Goal: Information Seeking & Learning: Learn about a topic

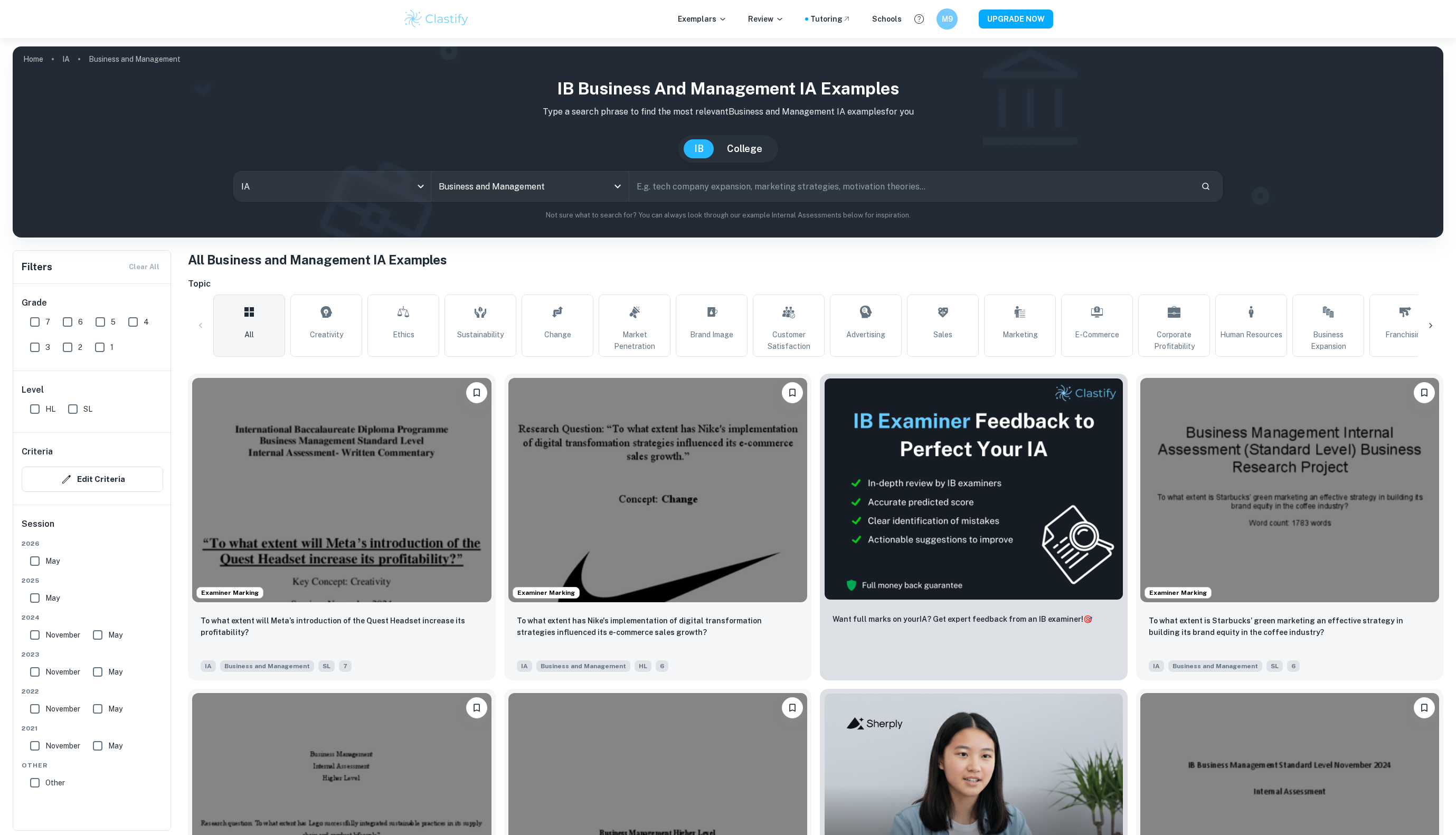
click at [34, 558] on input "May" at bounding box center [35, 561] width 21 height 21
checkbox input "true"
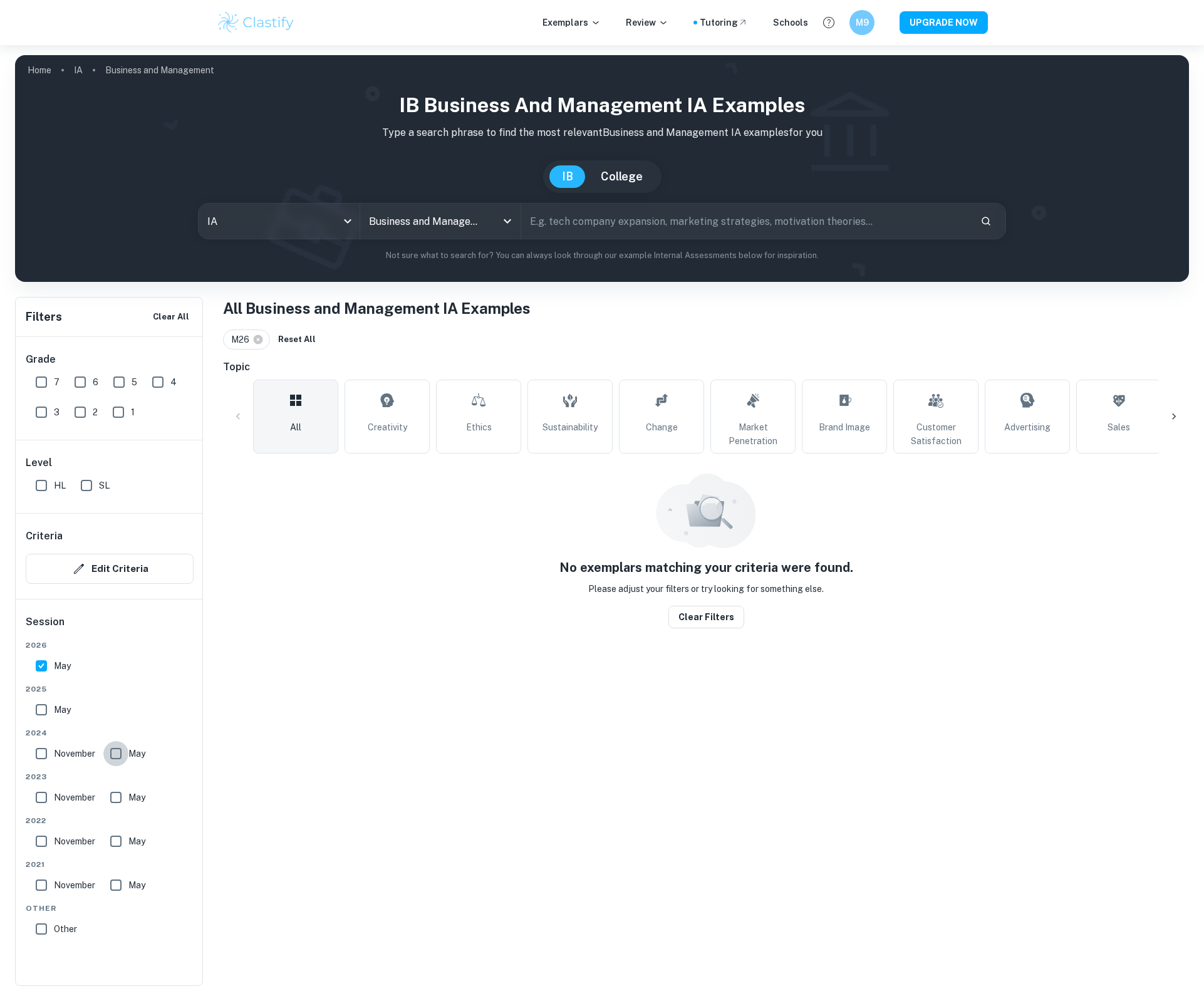
click at [122, 759] on input "May" at bounding box center [116, 754] width 25 height 25
checkbox input "true"
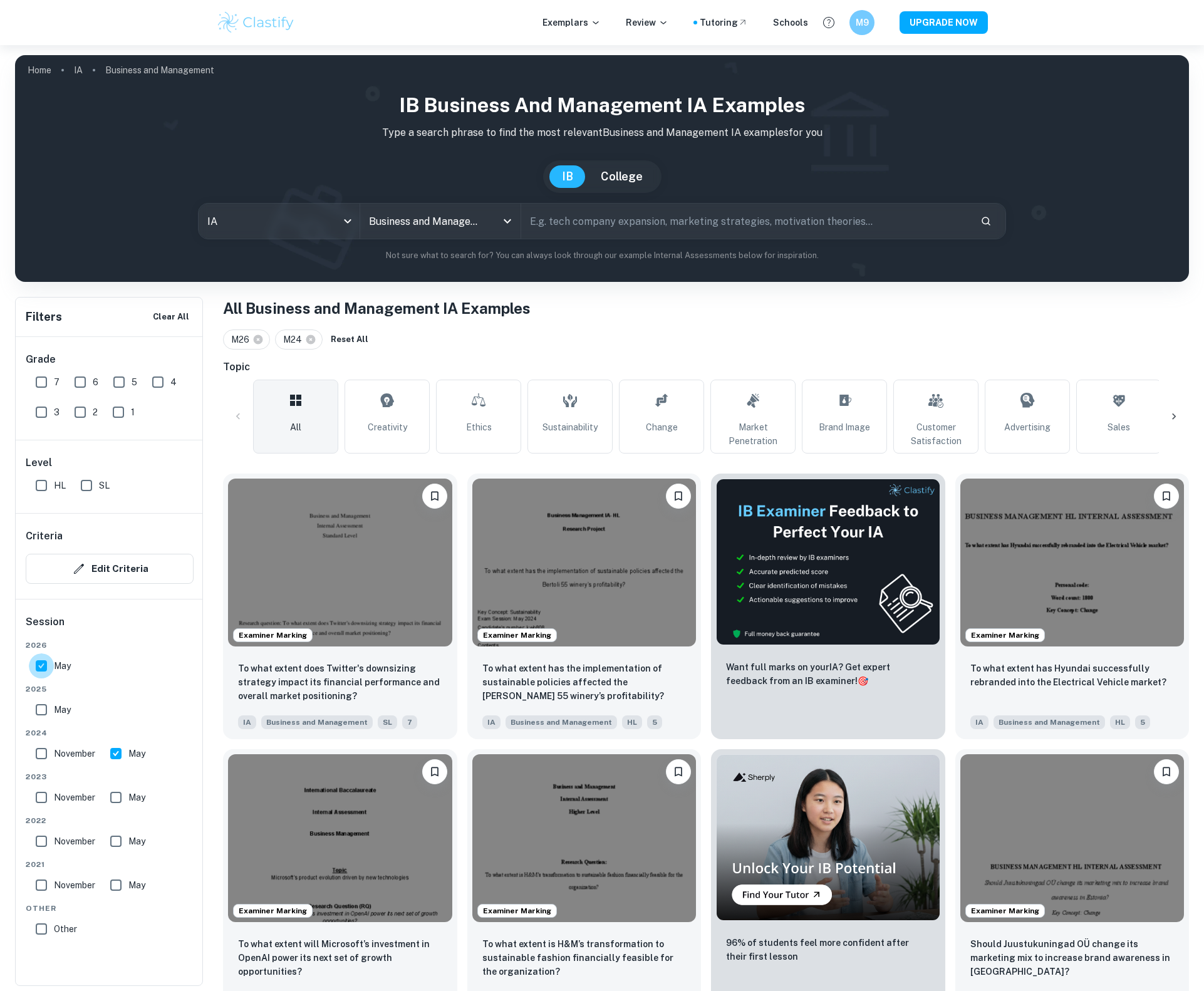
click at [45, 671] on input "May" at bounding box center [41, 666] width 25 height 25
checkbox input "false"
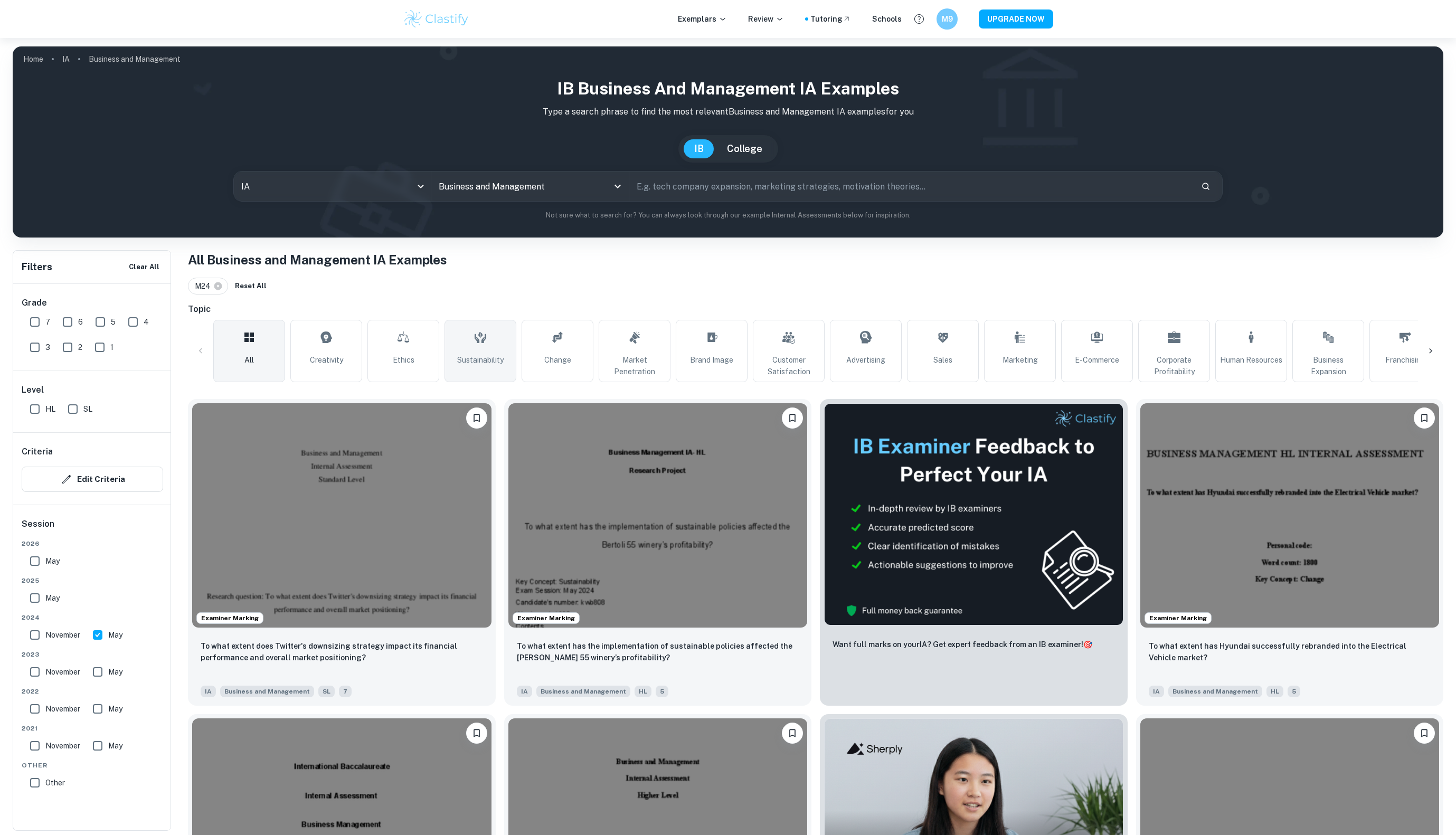
click at [478, 346] on icon at bounding box center [481, 337] width 13 height 26
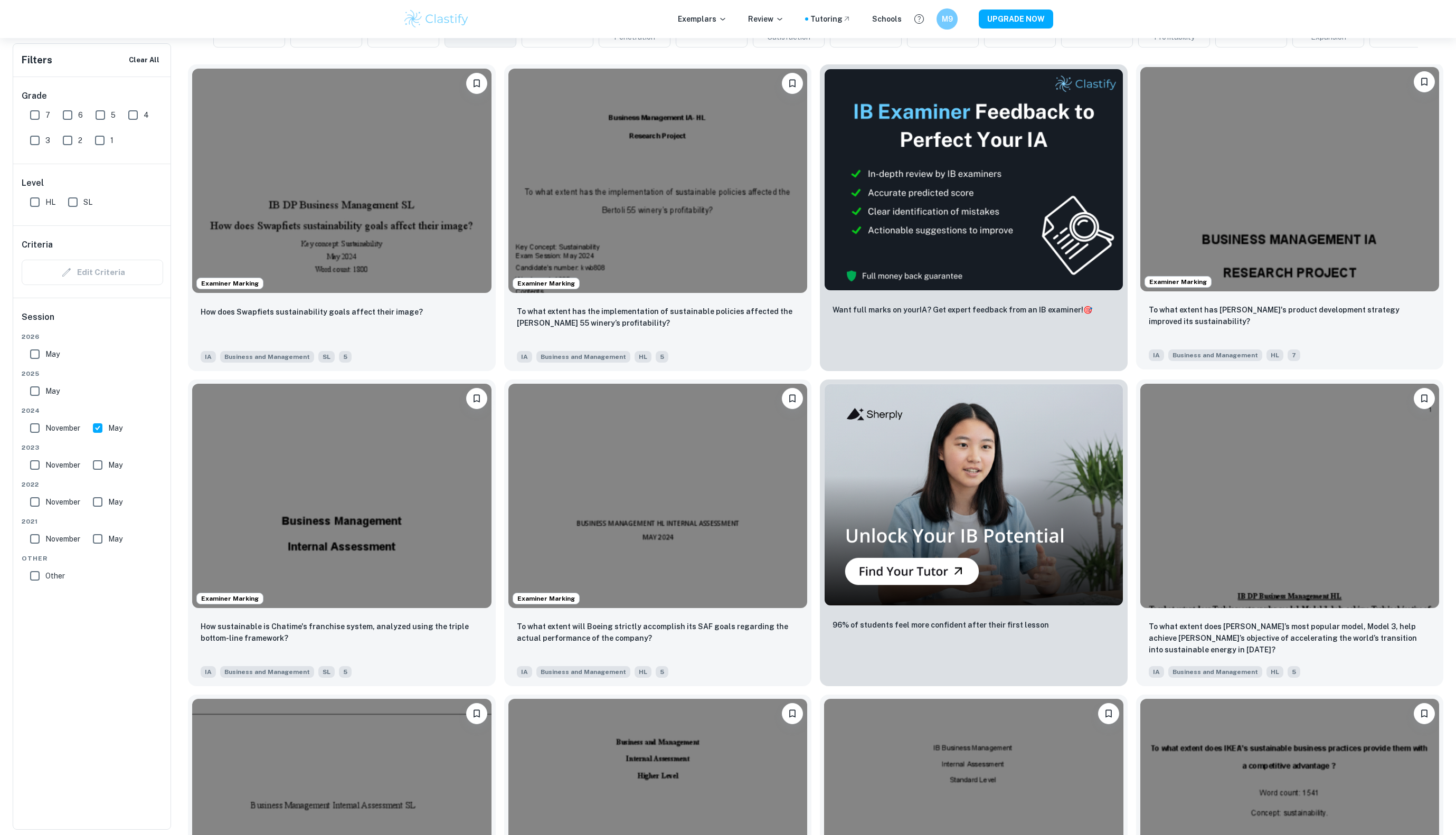
scroll to position [322, 0]
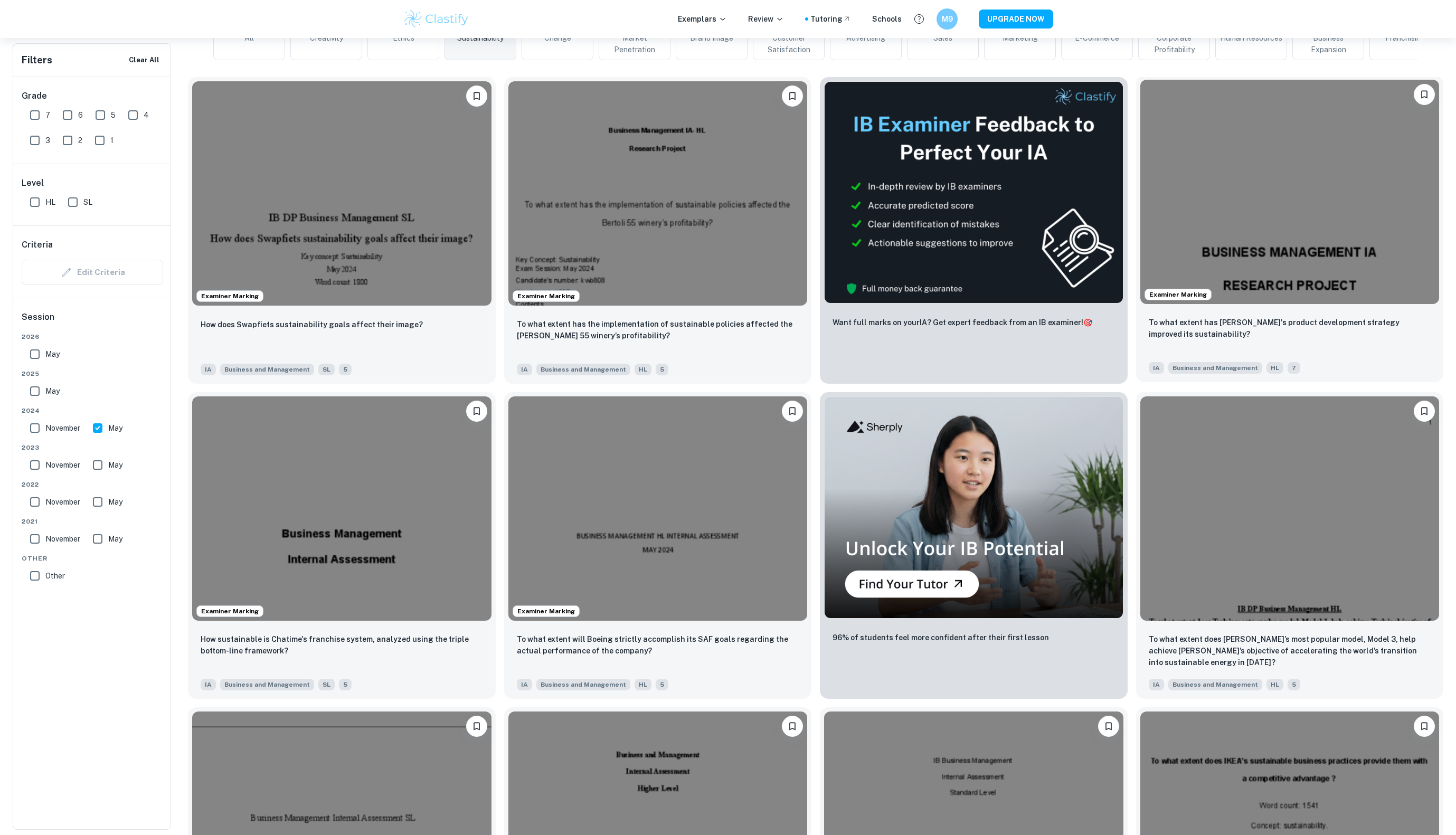
click at [1286, 217] on img at bounding box center [1291, 192] width 299 height 225
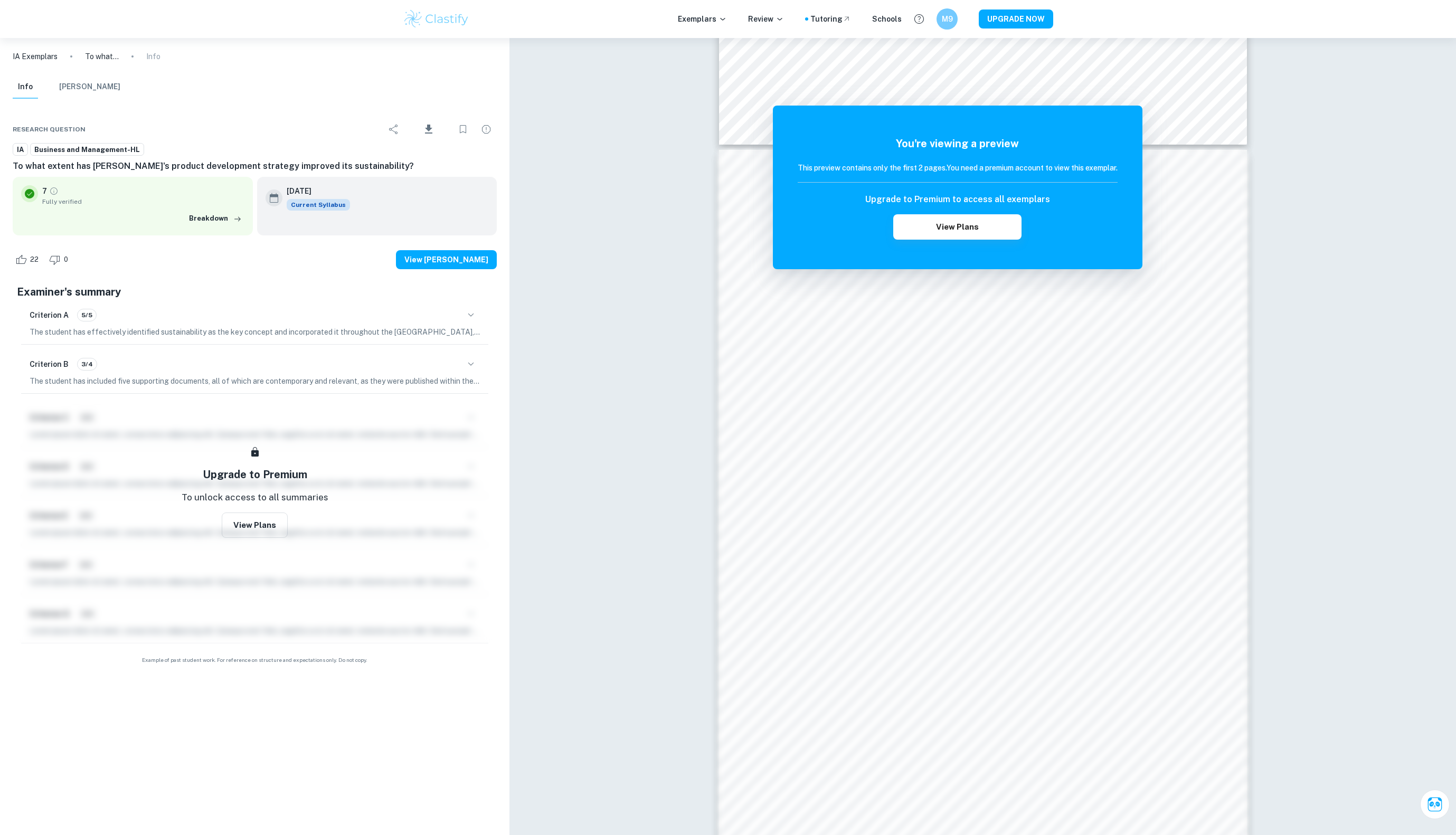
scroll to position [782, 0]
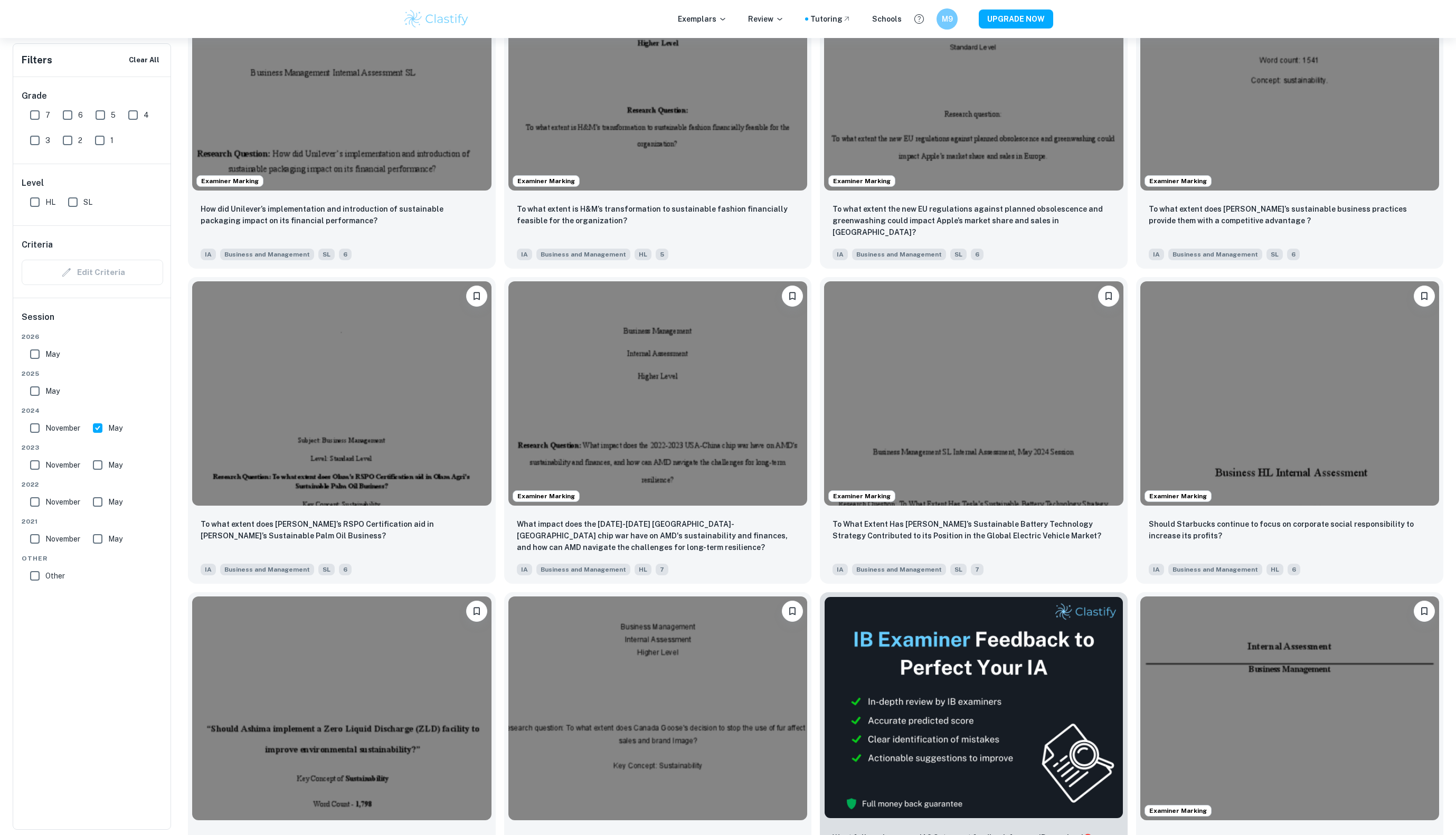
scroll to position [1071, 0]
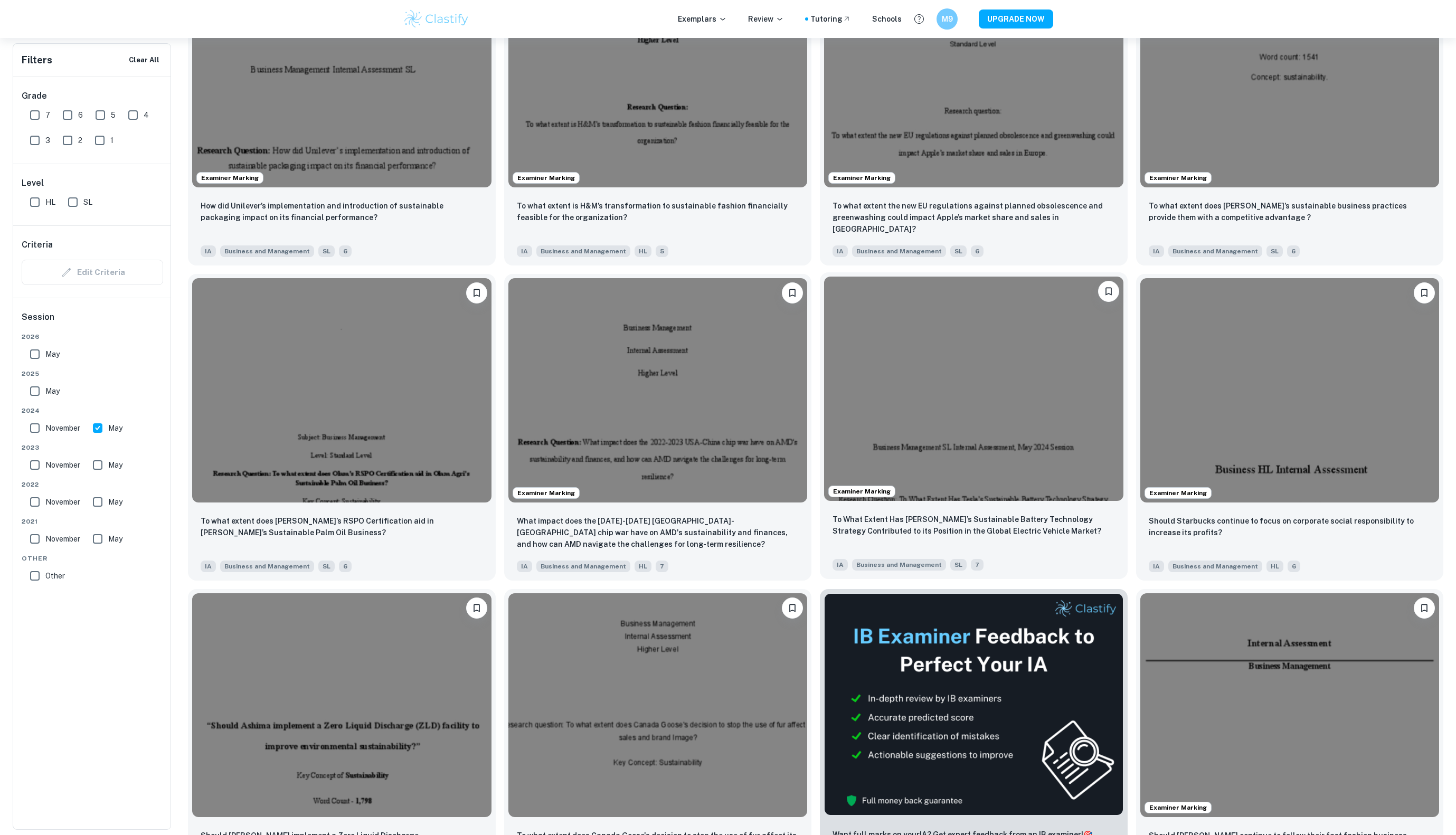
click at [1057, 425] on img at bounding box center [974, 389] width 299 height 225
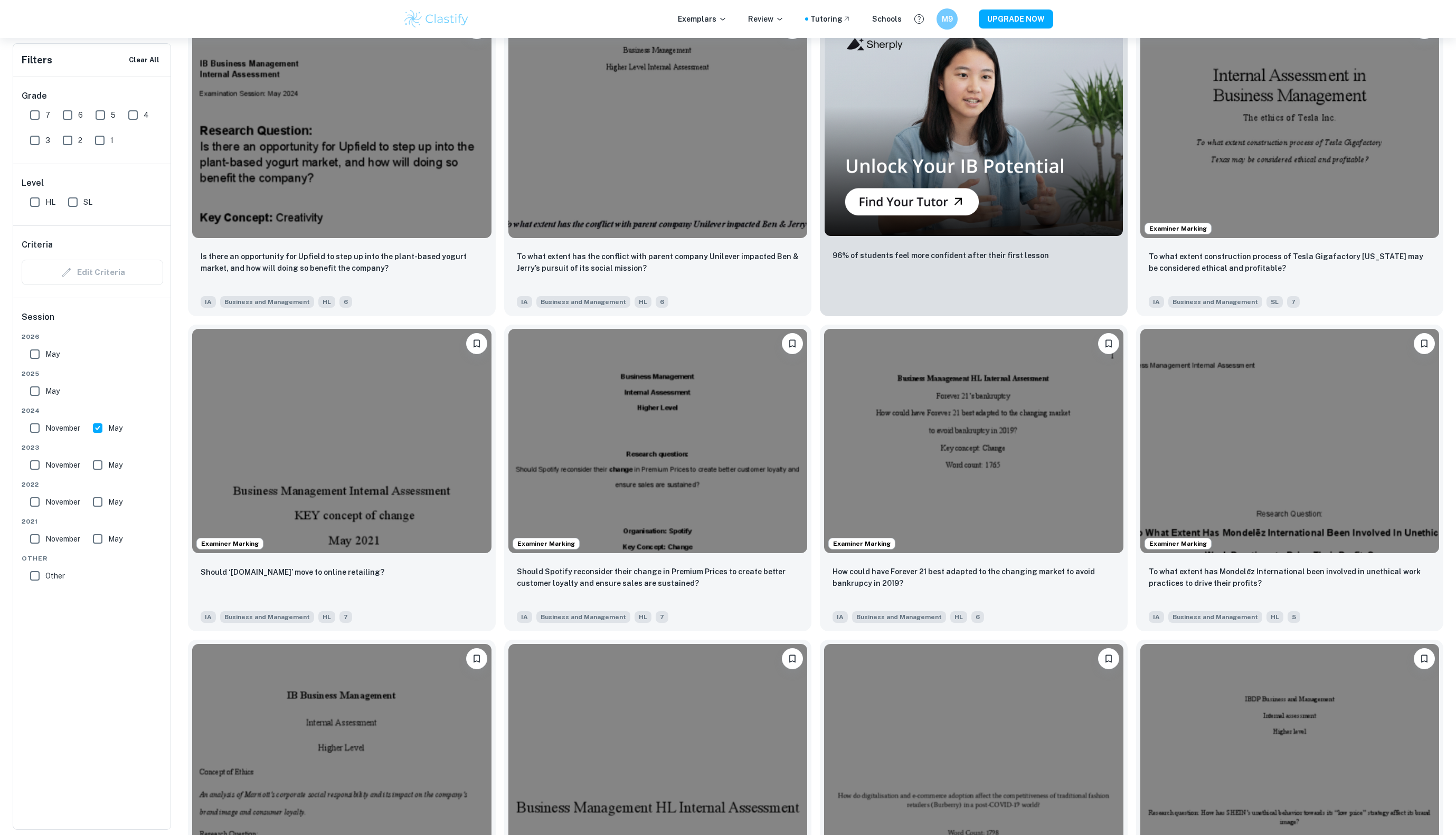
scroll to position [1967, 0]
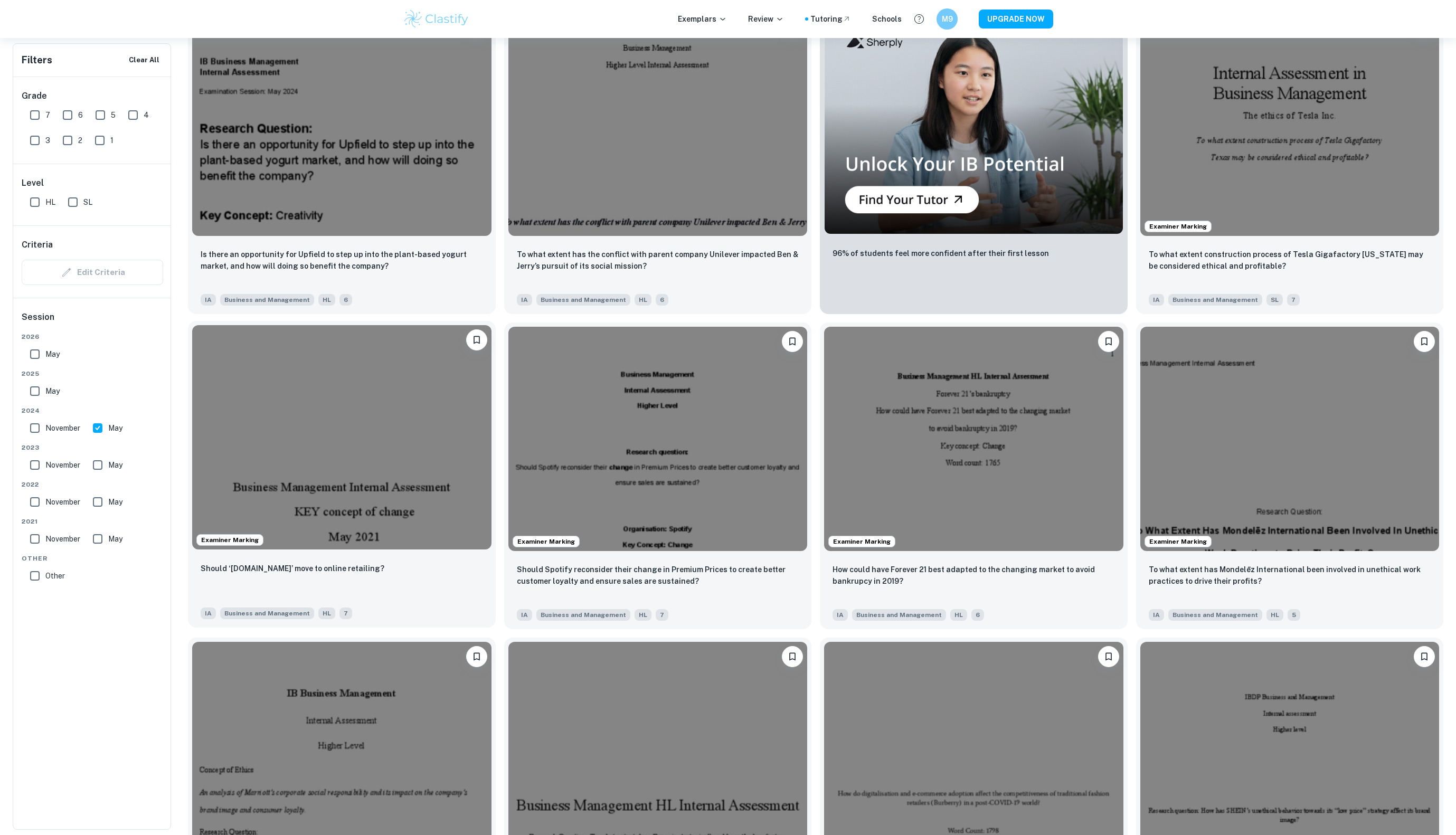
click at [329, 416] on img at bounding box center [342, 437] width 299 height 225
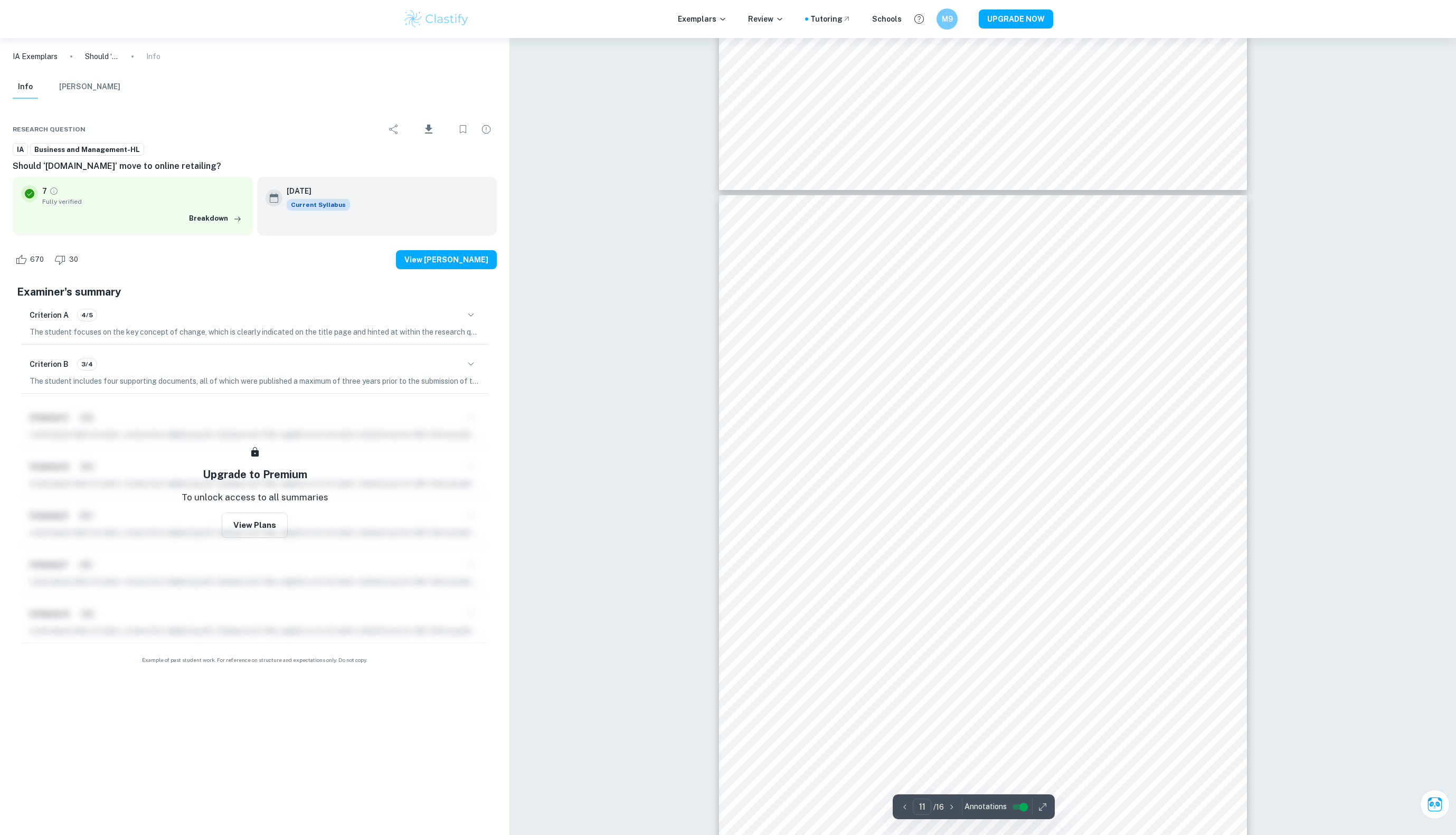
scroll to position [7620, 0]
type input "16"
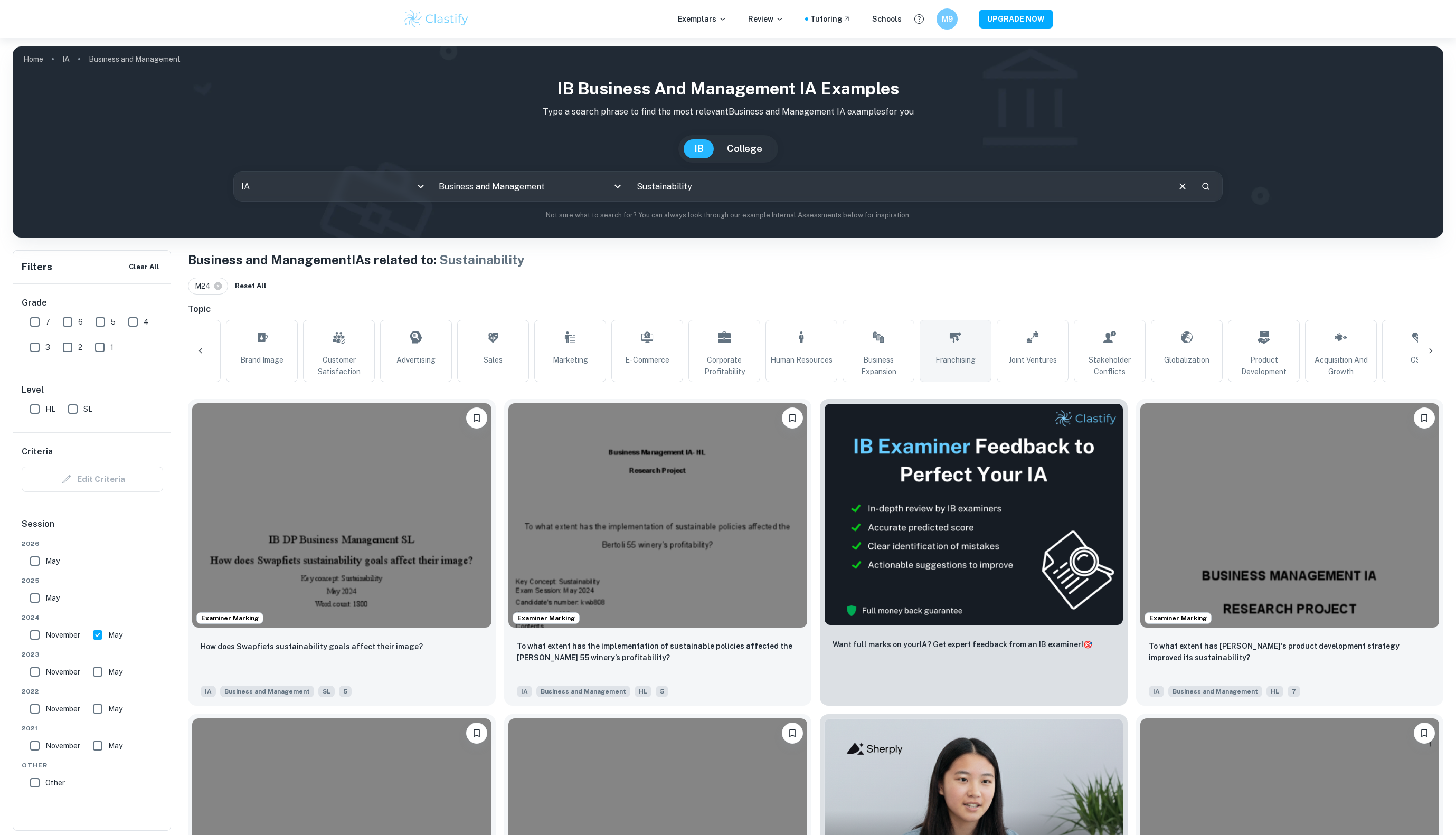
scroll to position [0, 448]
click at [873, 332] on link "Business Expansion" at bounding box center [879, 351] width 72 height 62
type input "Business Expansion"
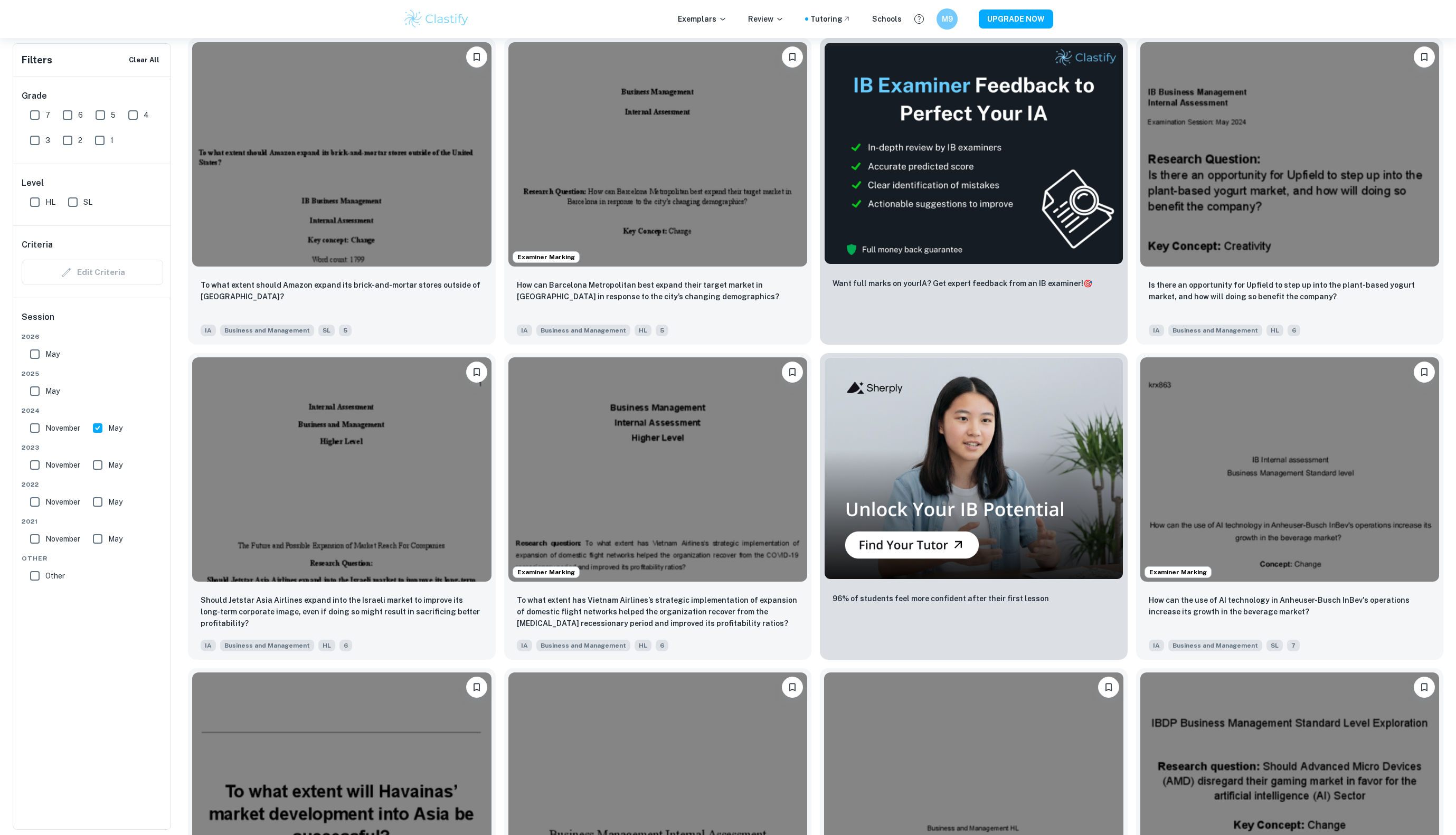
scroll to position [362, 0]
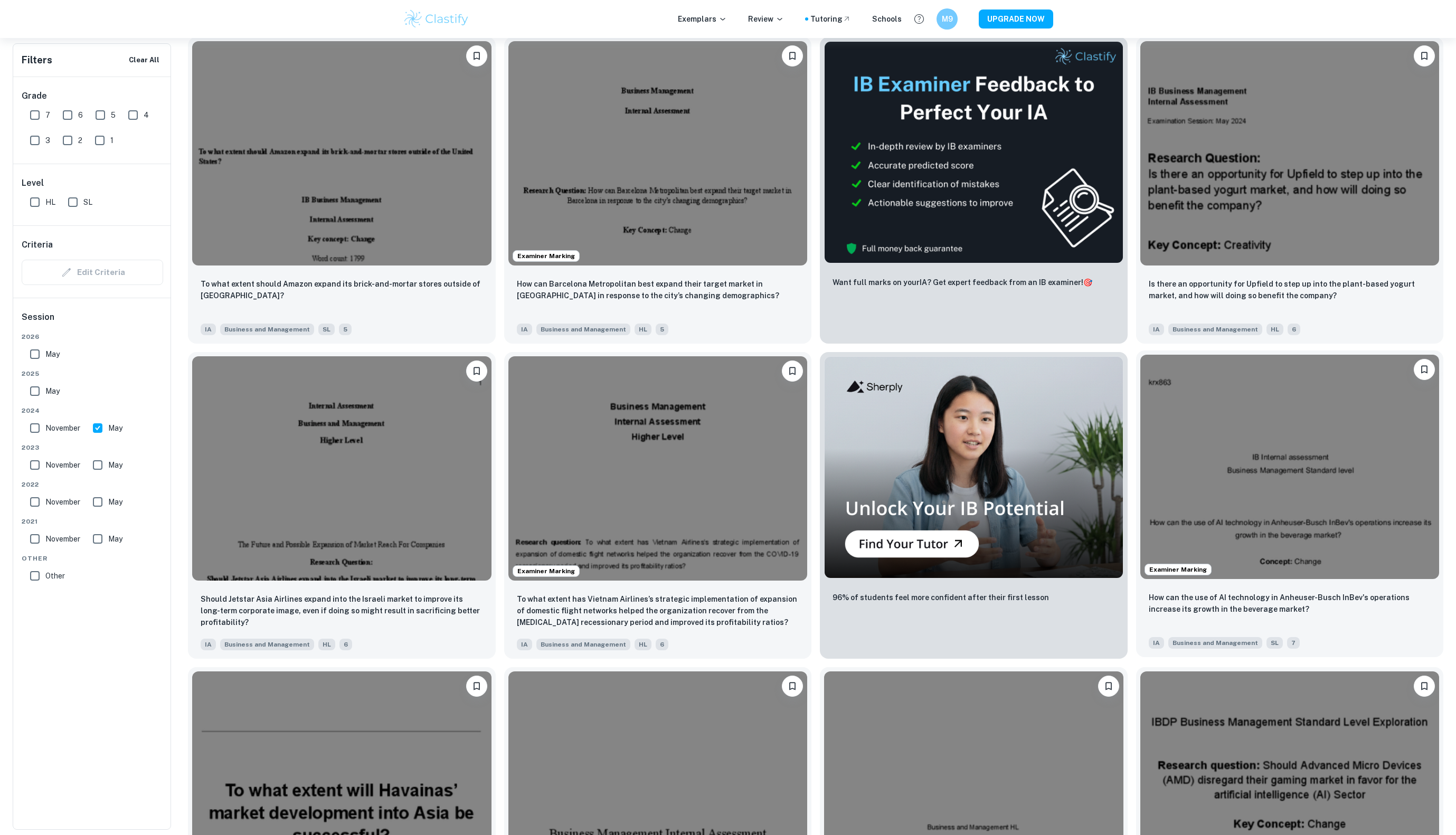
click at [1372, 483] on img at bounding box center [1291, 467] width 299 height 225
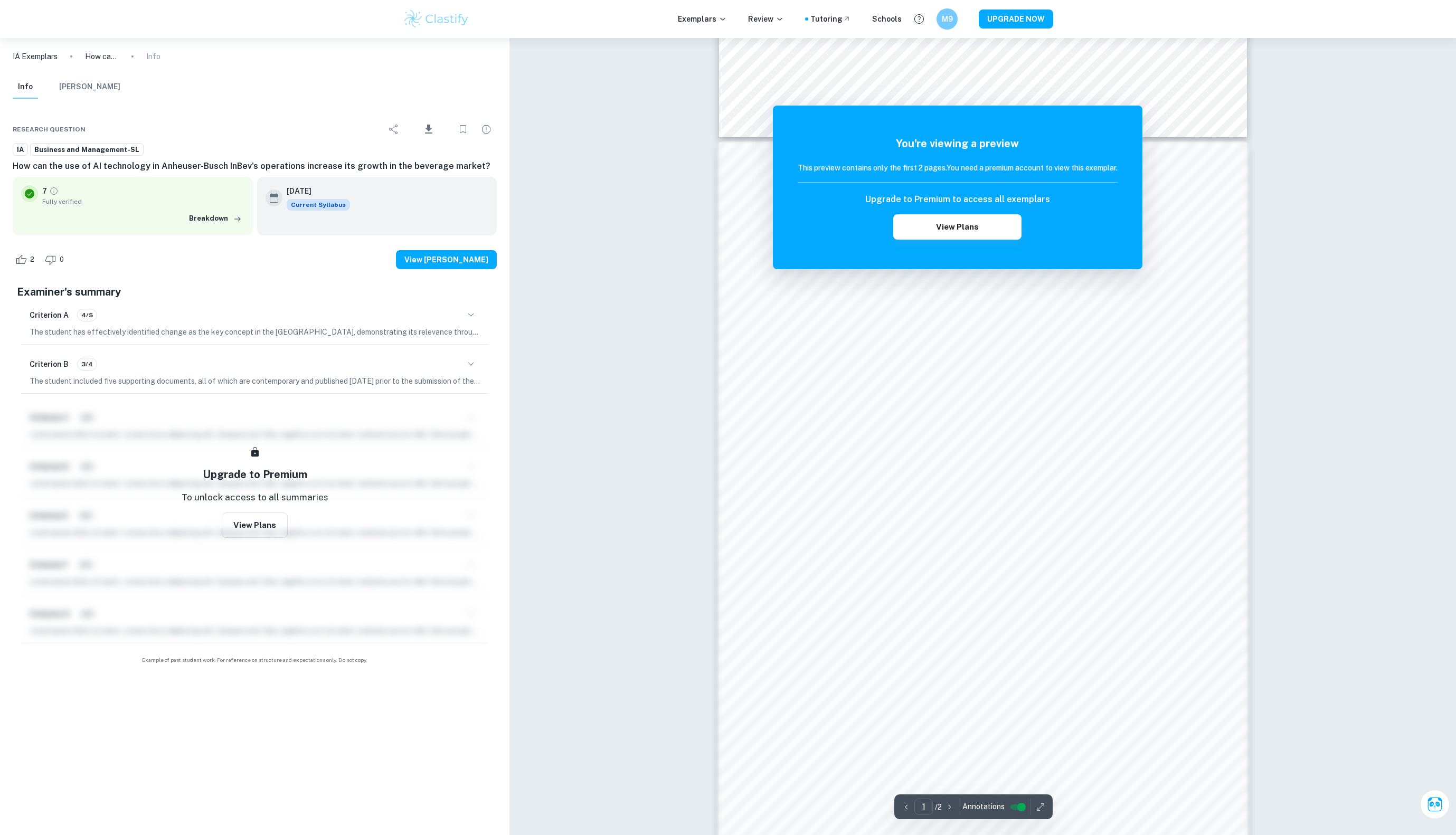
scroll to position [784, 0]
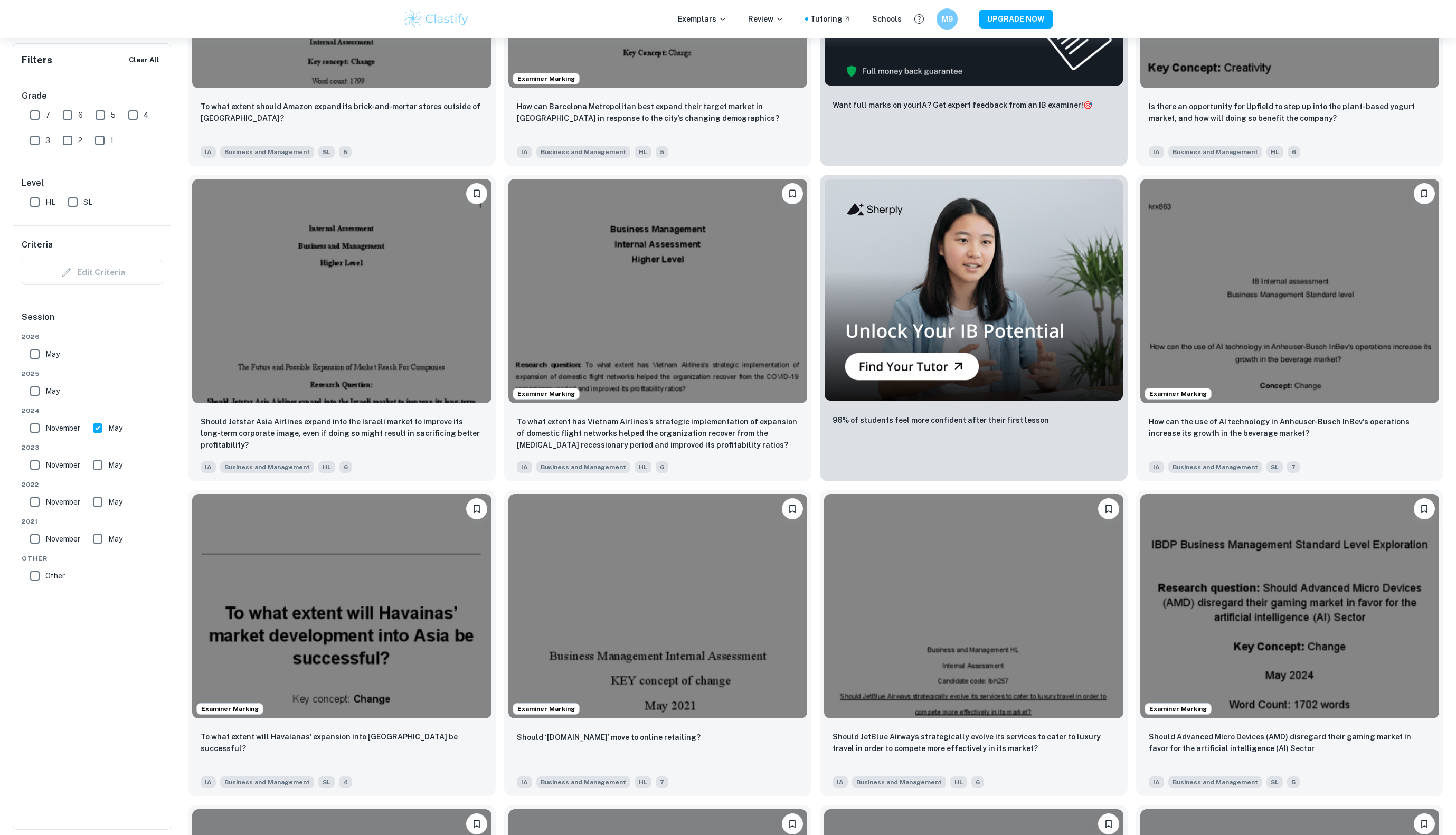
scroll to position [541, 0]
click at [98, 463] on input "May" at bounding box center [98, 466] width 21 height 21
checkbox input "true"
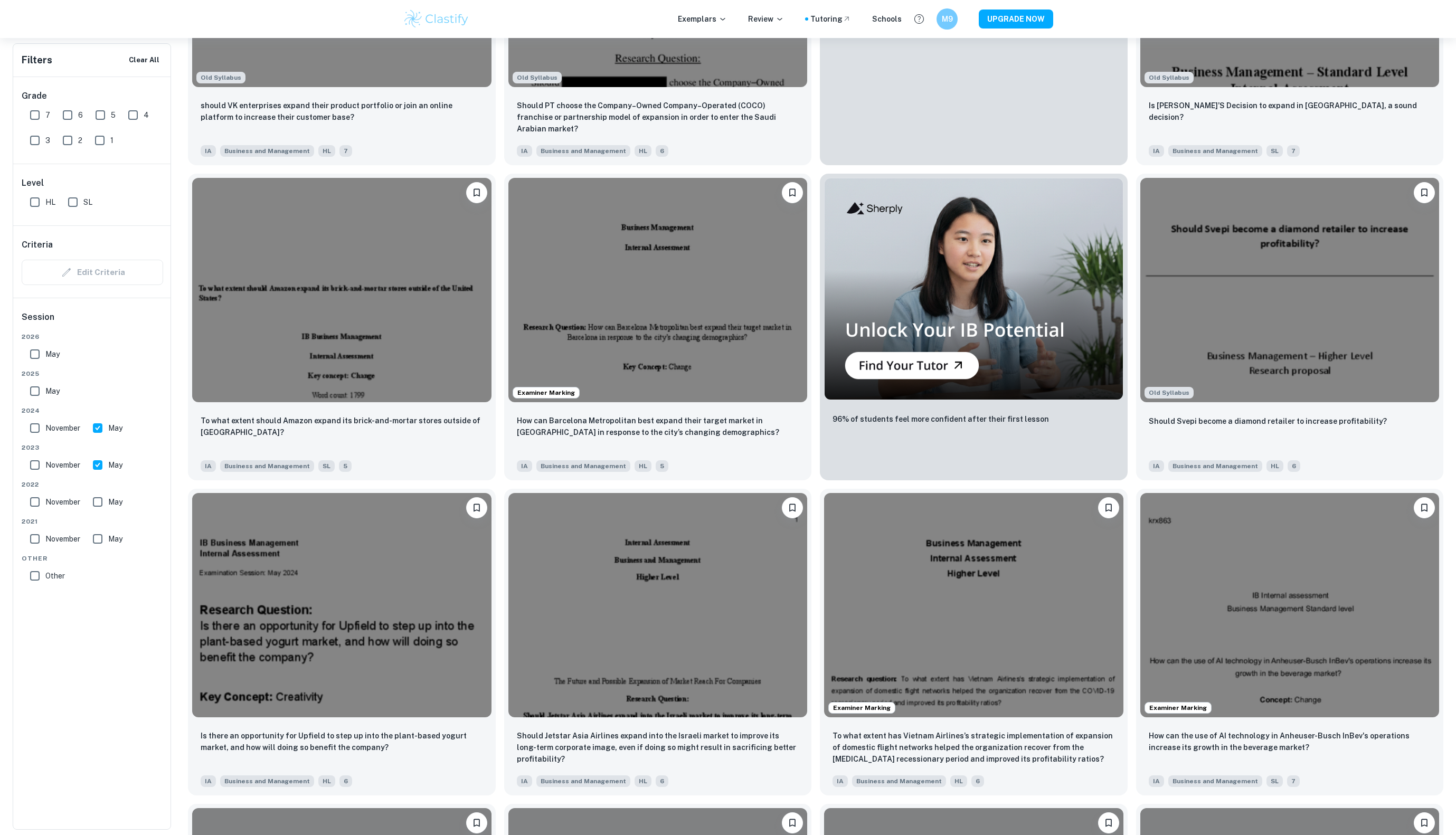
click at [61, 465] on span "November" at bounding box center [63, 465] width 35 height 11
click at [46, 465] on input "November" at bounding box center [35, 466] width 21 height 21
checkbox input "true"
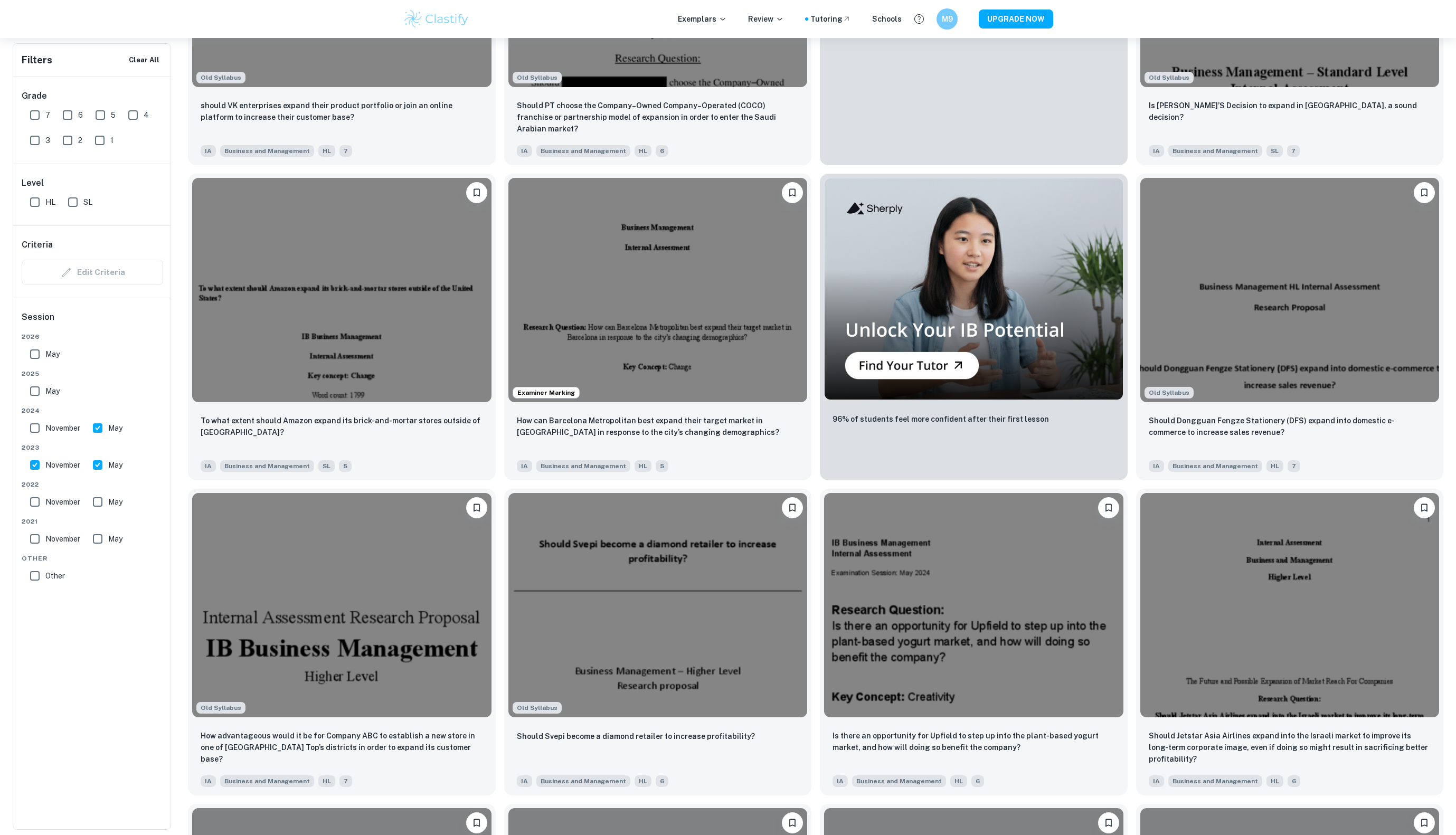
click at [54, 425] on span "November" at bounding box center [63, 428] width 35 height 11
click at [46, 425] on input "November" at bounding box center [35, 429] width 21 height 21
checkbox input "true"
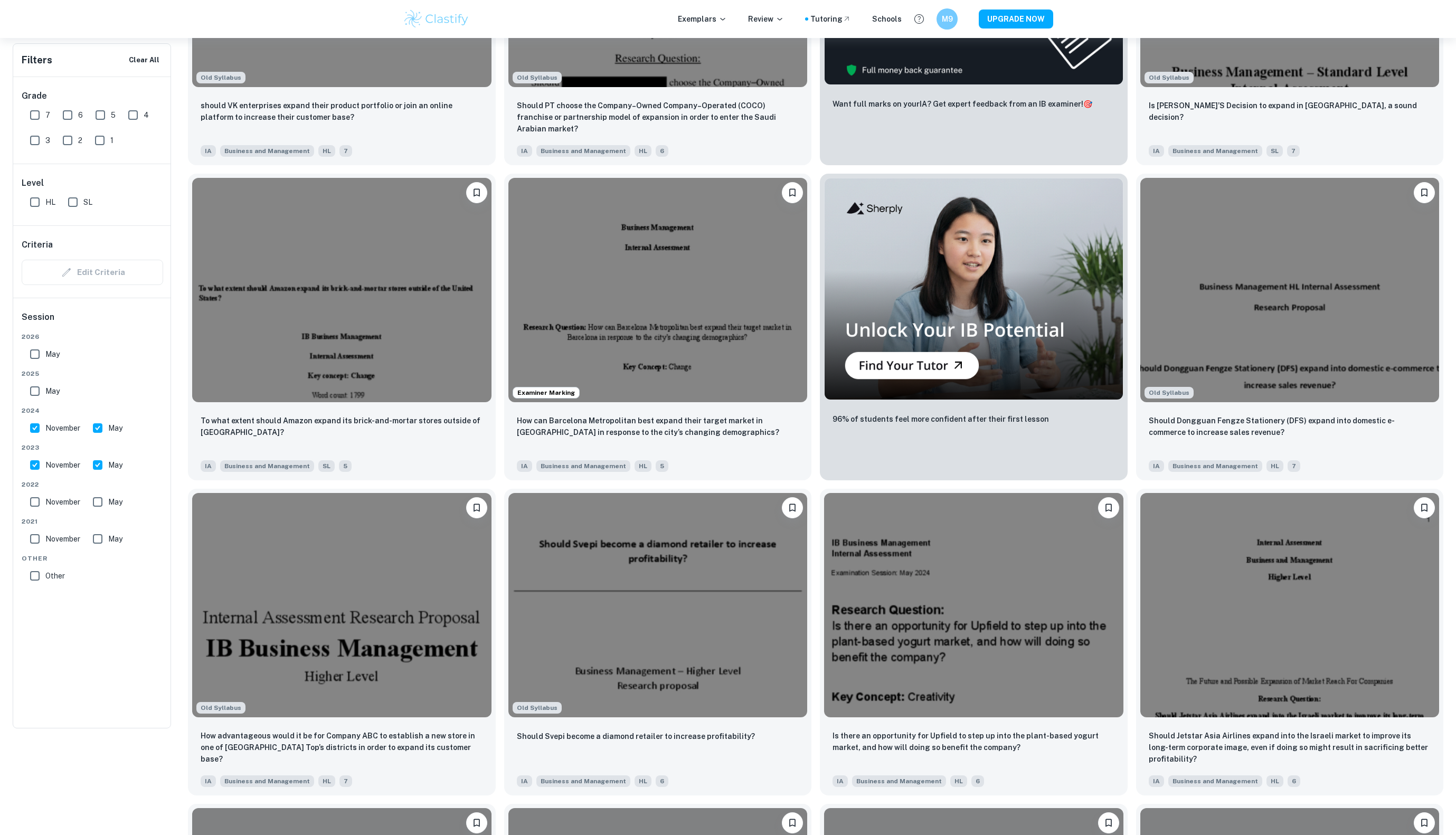
scroll to position [0, 0]
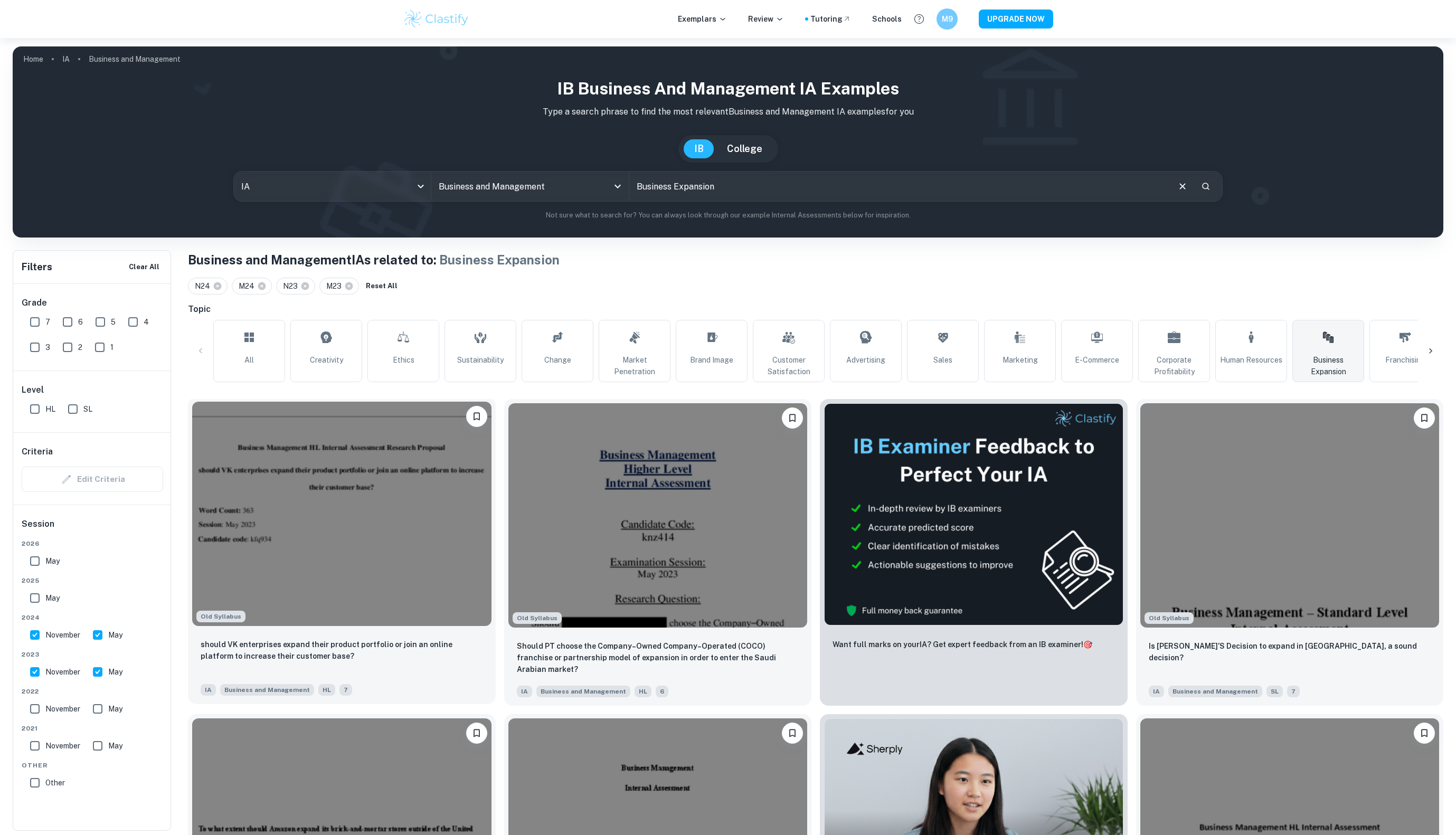
click at [259, 591] on img at bounding box center [342, 514] width 299 height 225
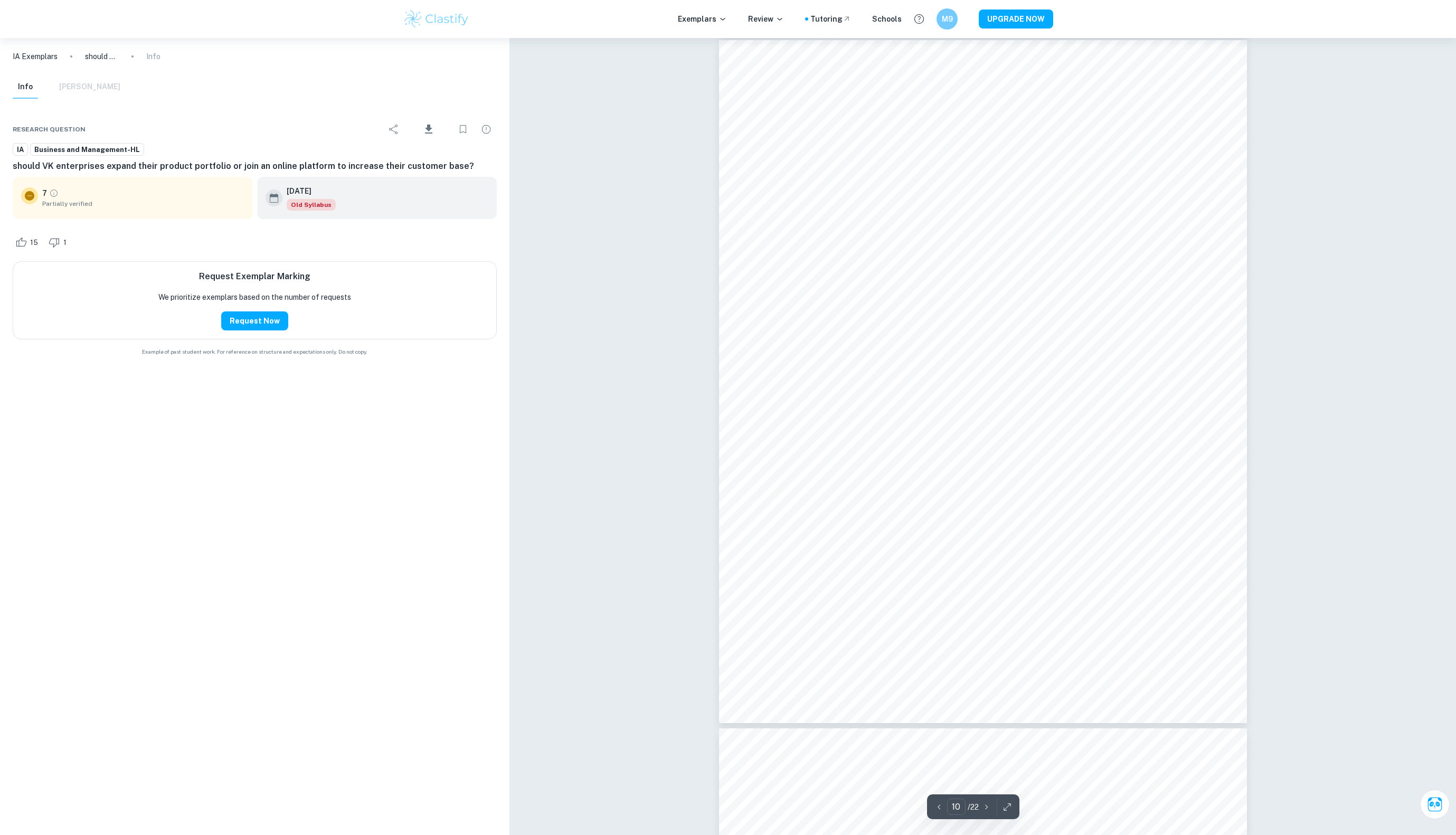
scroll to position [6457, 0]
type input "9"
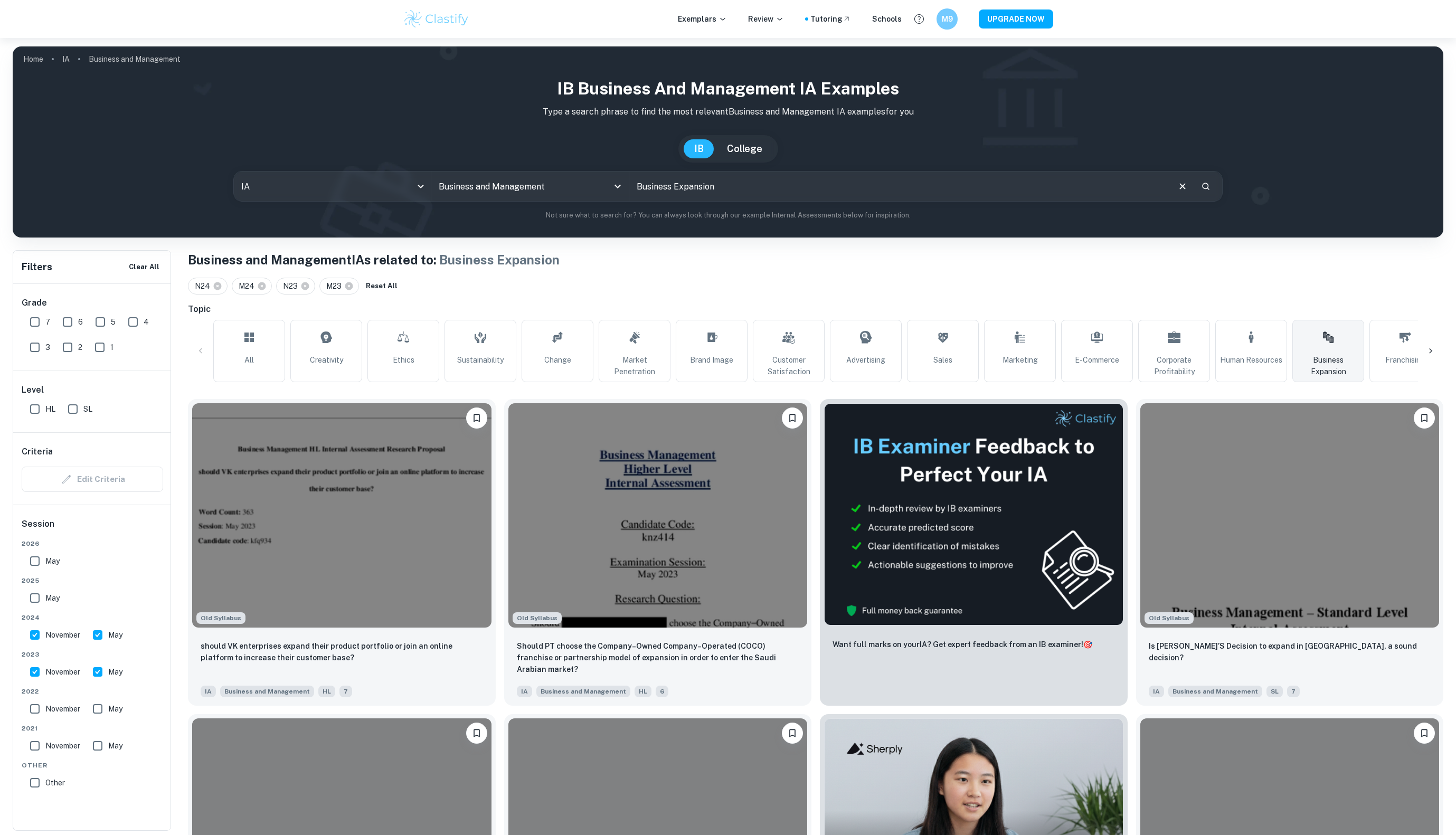
drag, startPoint x: 1265, startPoint y: 513, endPoint x: 666, endPoint y: 276, distance: 644.2
click at [33, 406] on input "HL" at bounding box center [35, 409] width 21 height 21
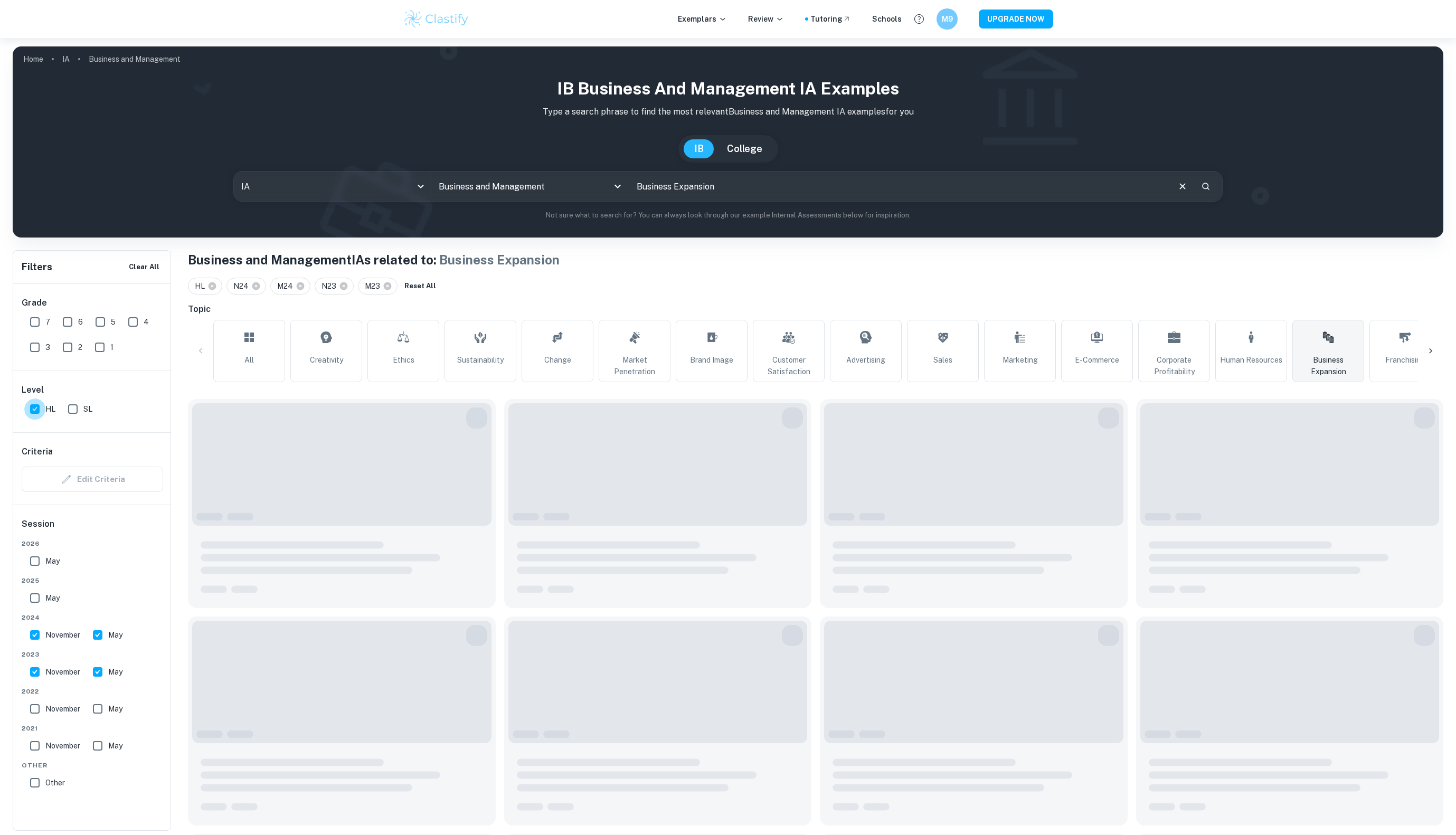
click at [36, 410] on input "HL" at bounding box center [35, 409] width 21 height 21
checkbox input "false"
click at [36, 322] on input "7" at bounding box center [35, 322] width 21 height 21
checkbox input "true"
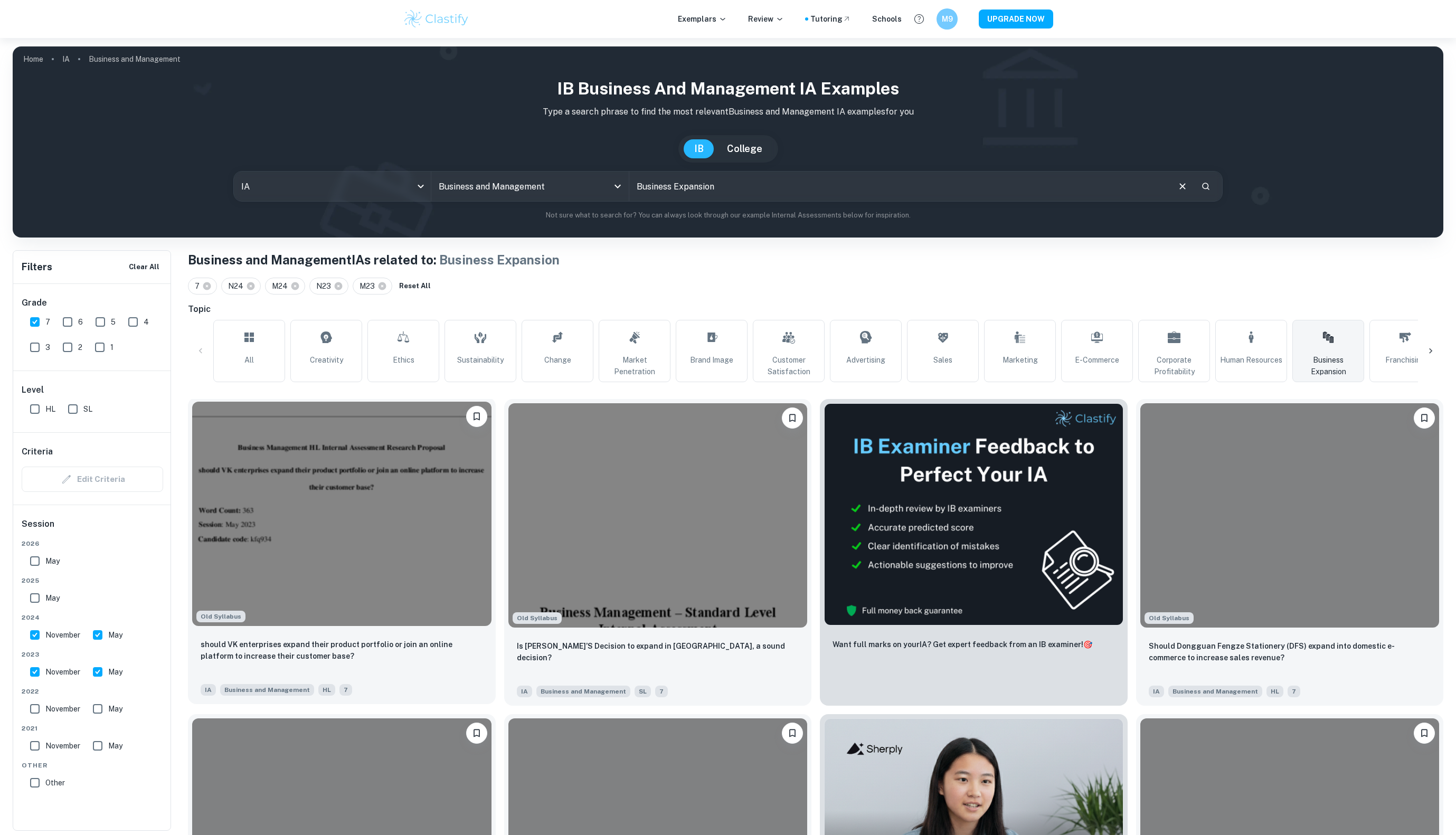
click at [349, 550] on img at bounding box center [342, 514] width 299 height 225
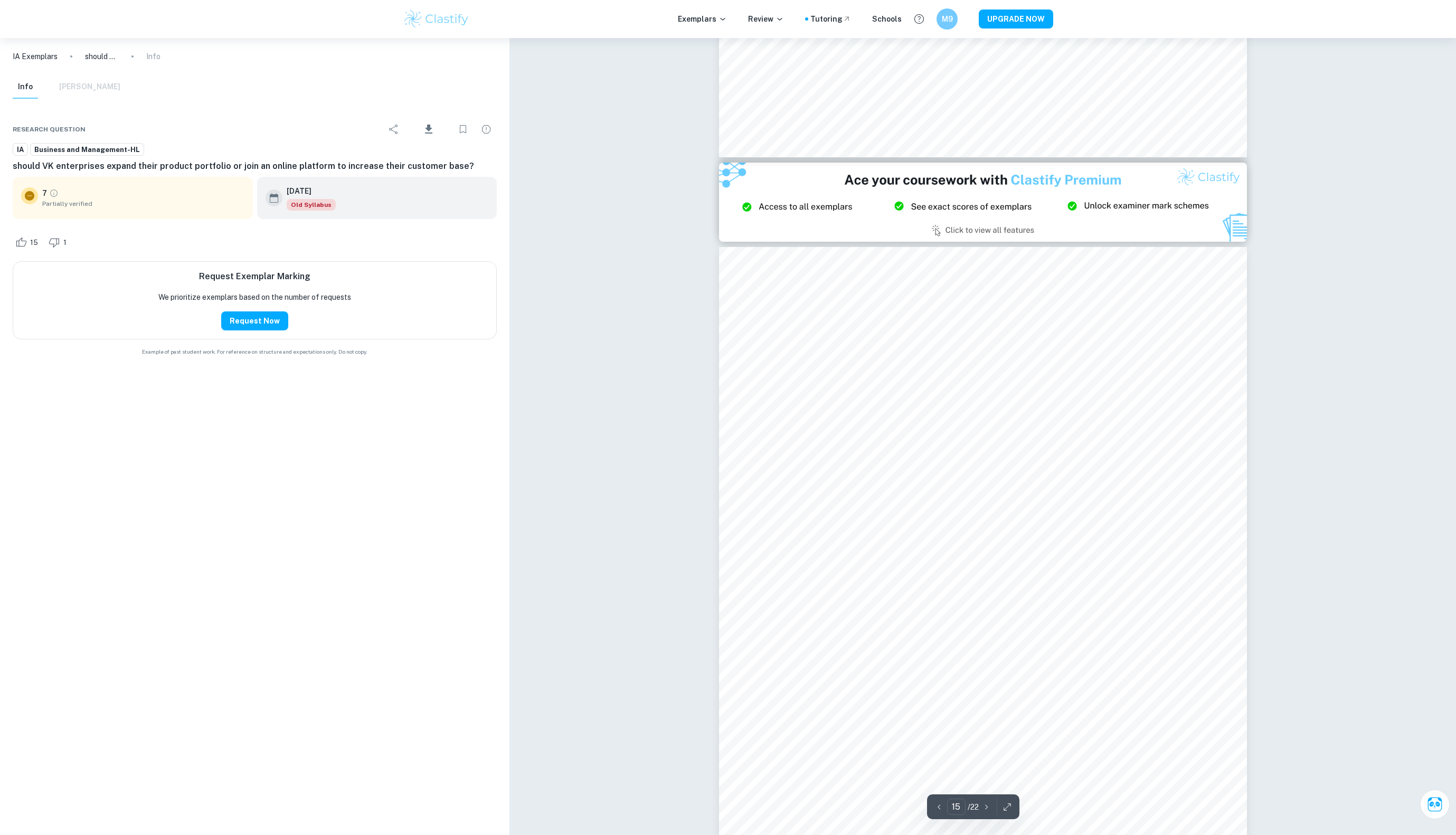
scroll to position [9780, 0]
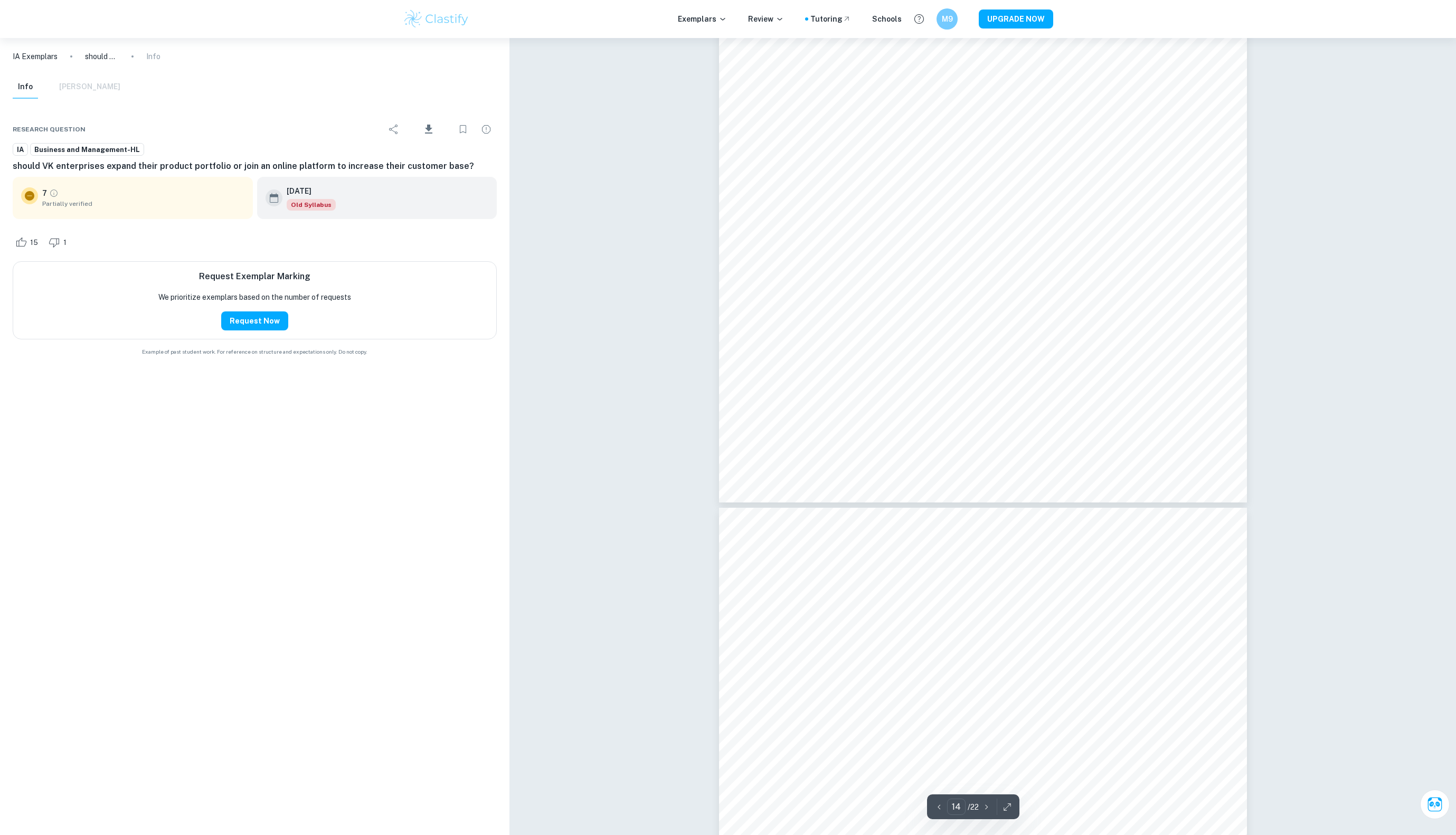
type input "13"
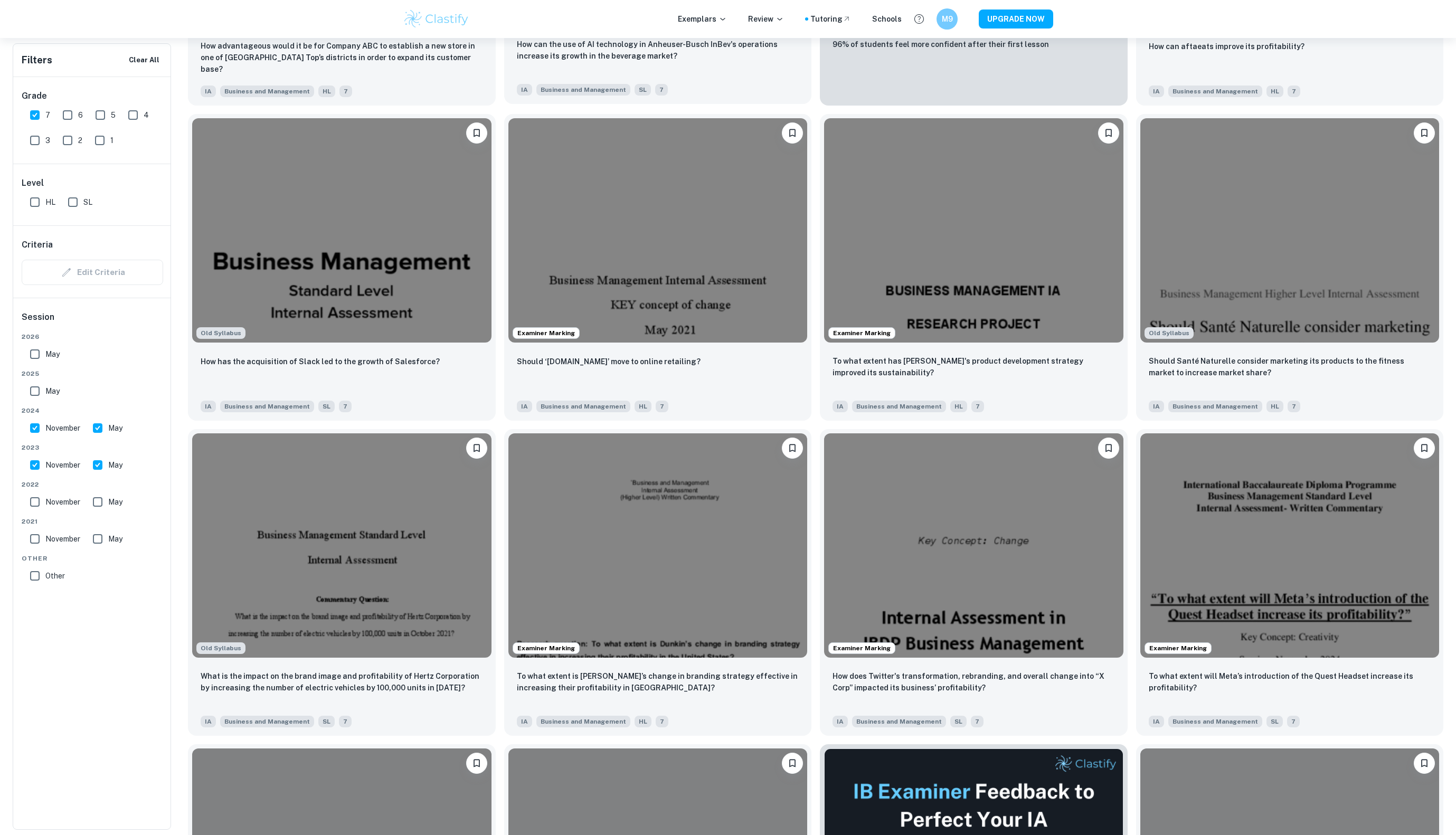
scroll to position [917, 0]
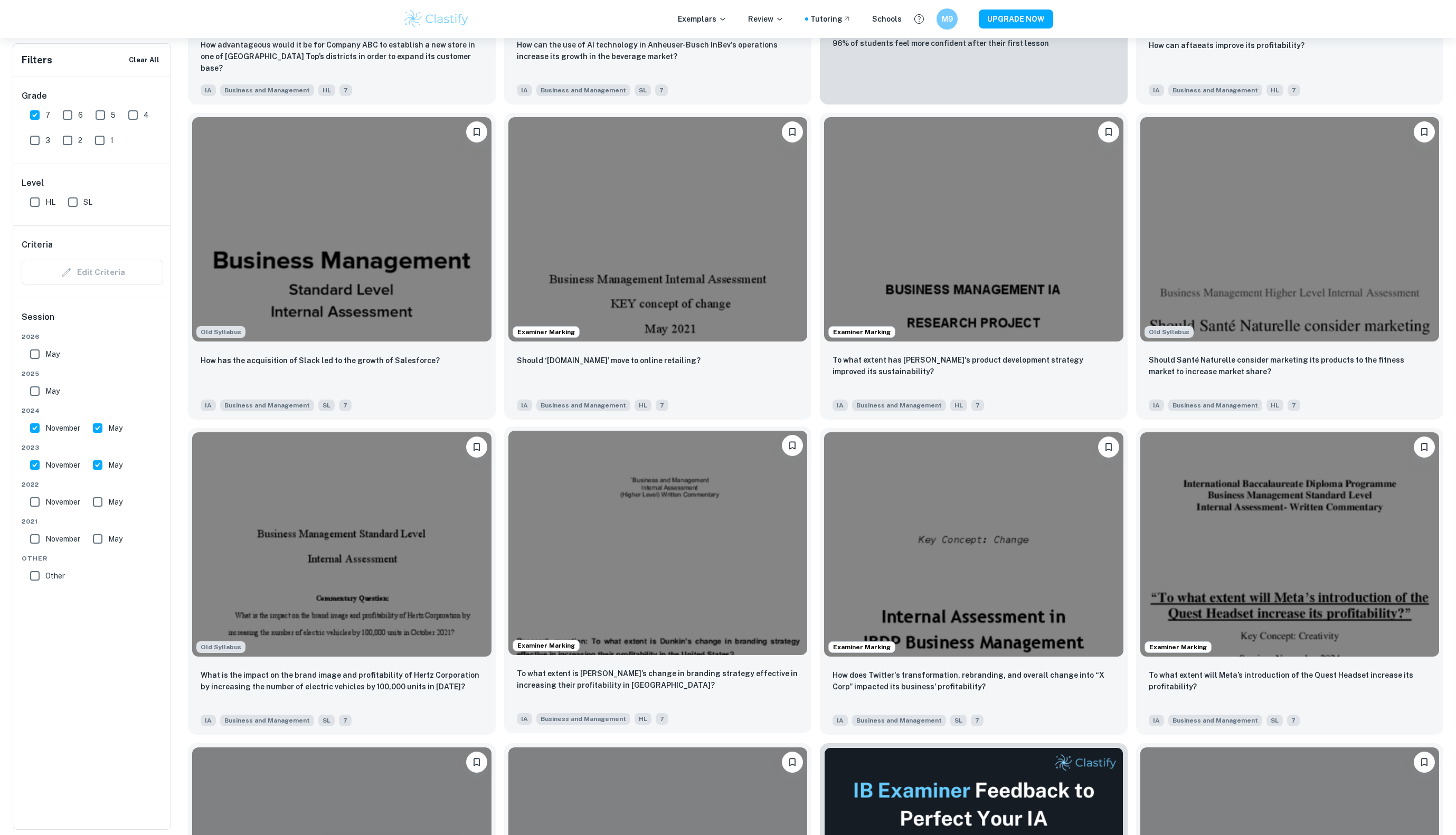
click at [553, 574] on img at bounding box center [658, 543] width 299 height 225
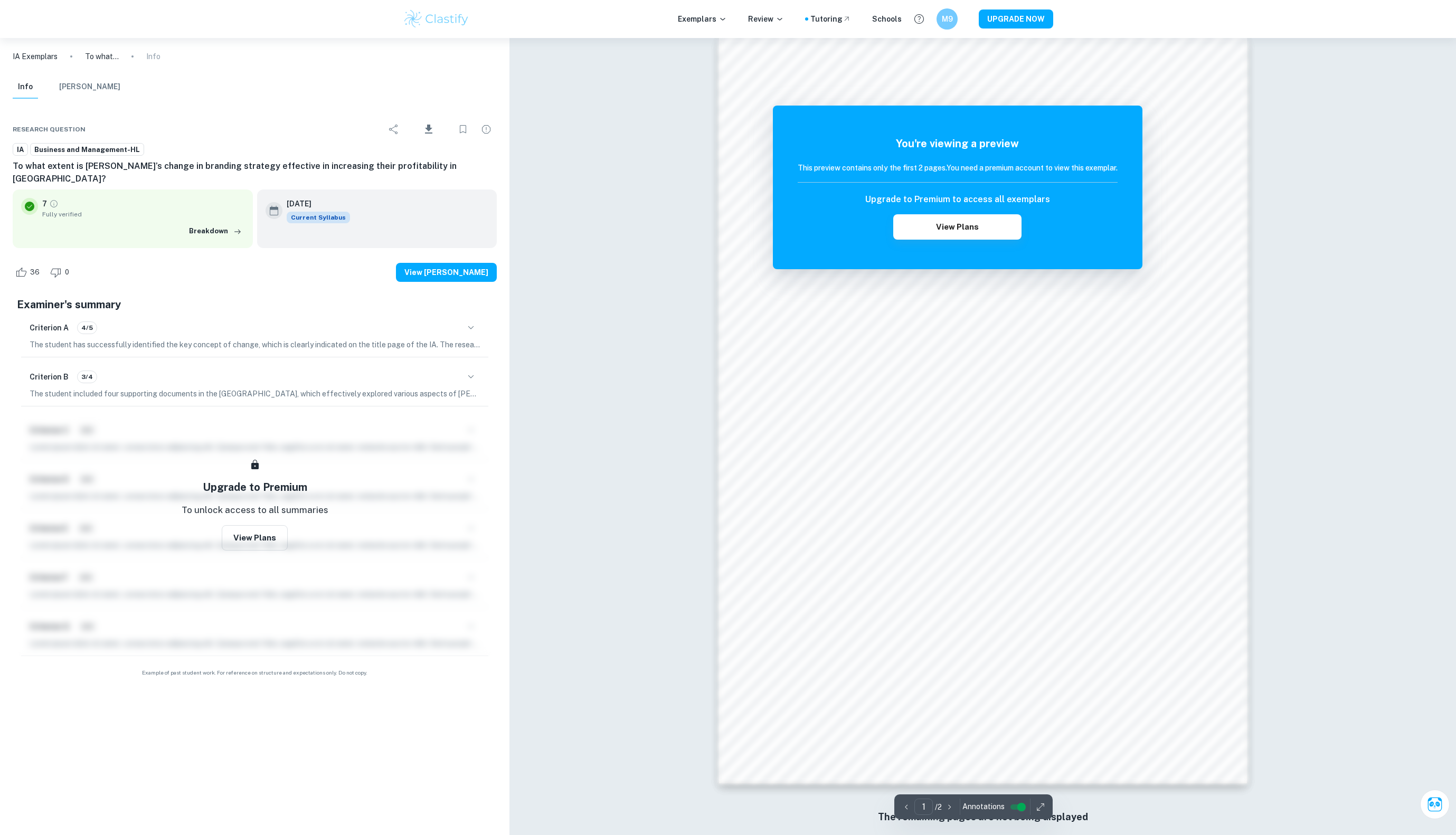
scroll to position [777, 0]
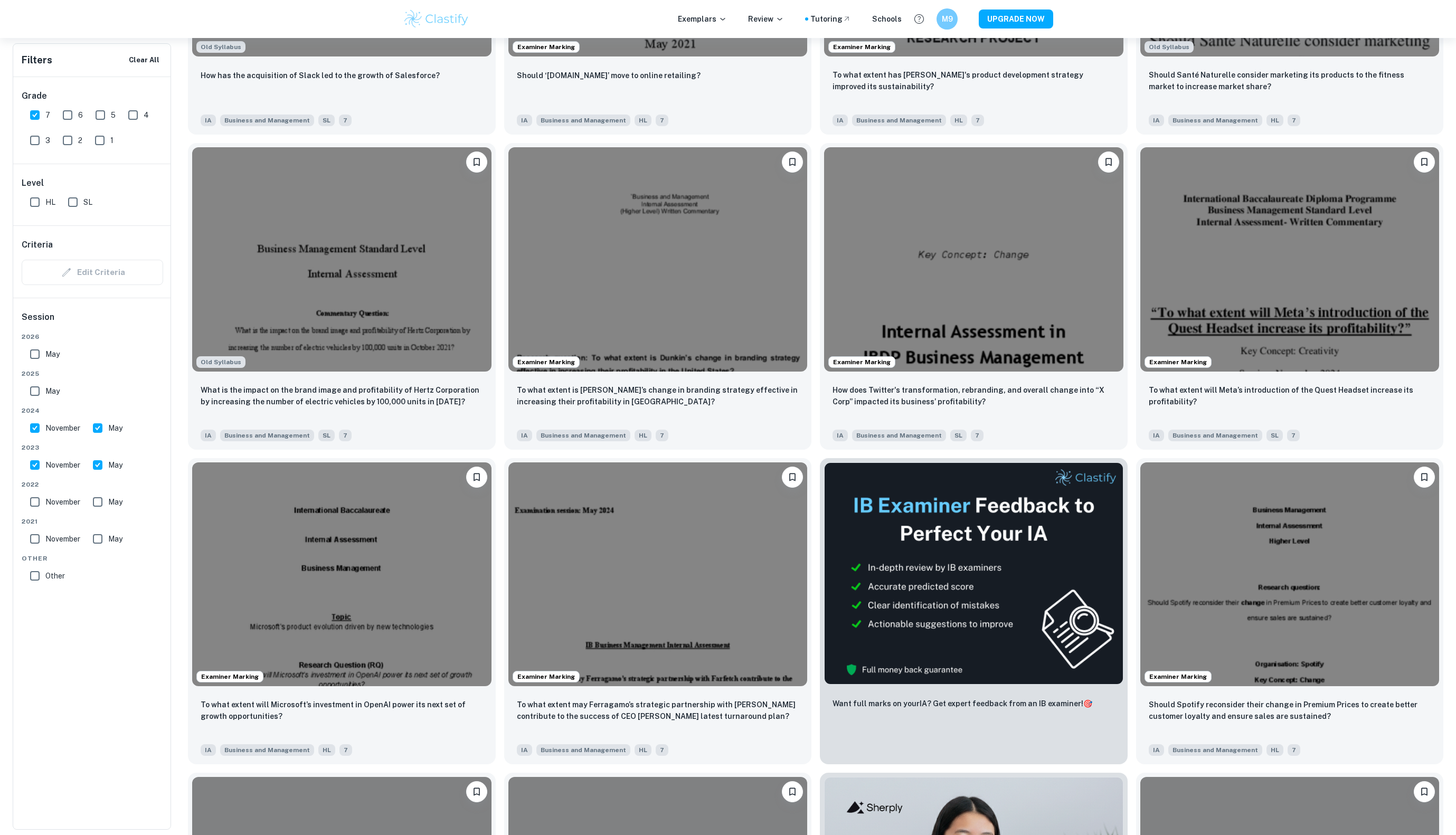
scroll to position [1201, 0]
click at [1263, 342] on img at bounding box center [1291, 259] width 299 height 225
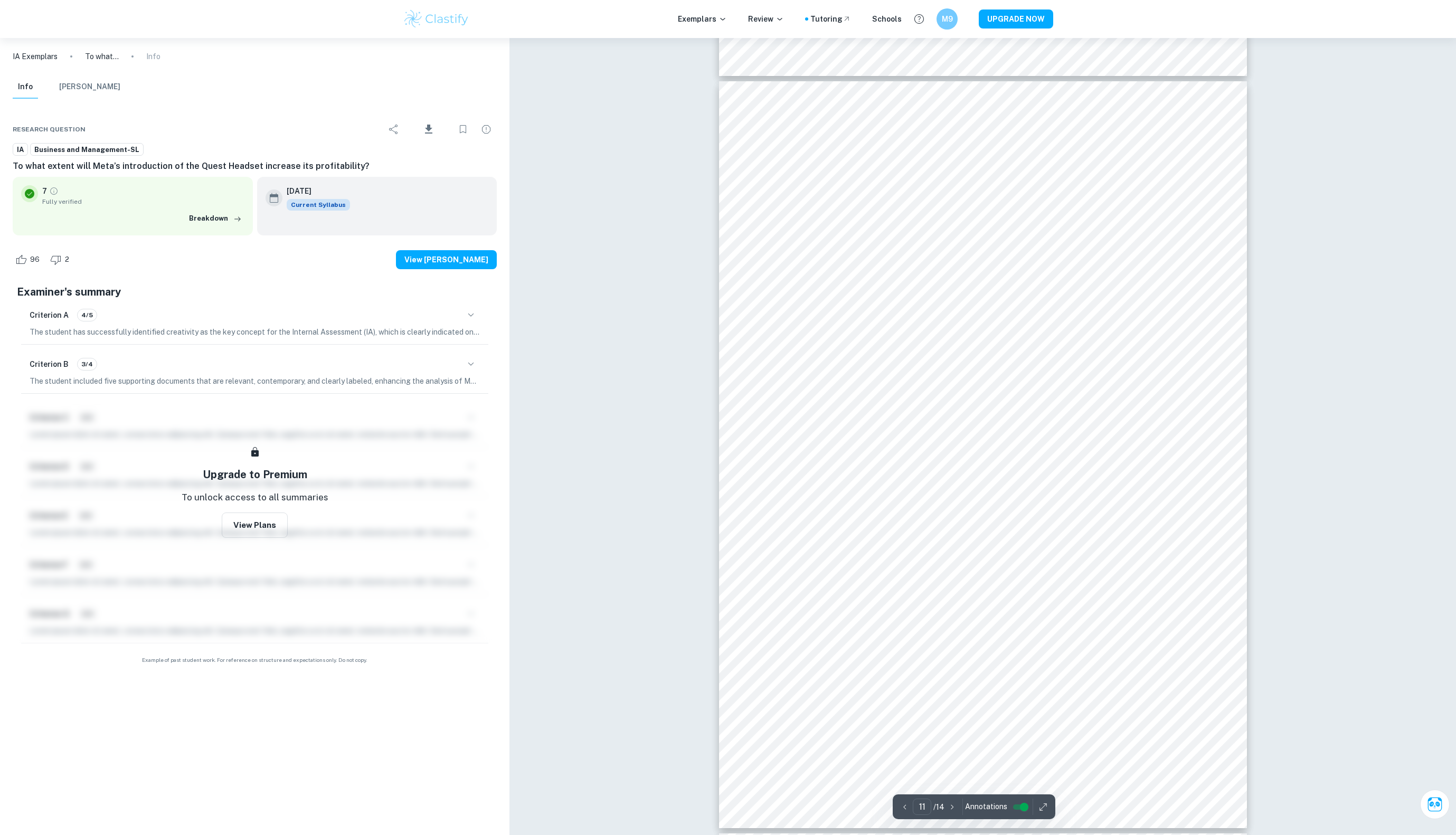
scroll to position [7747, 0]
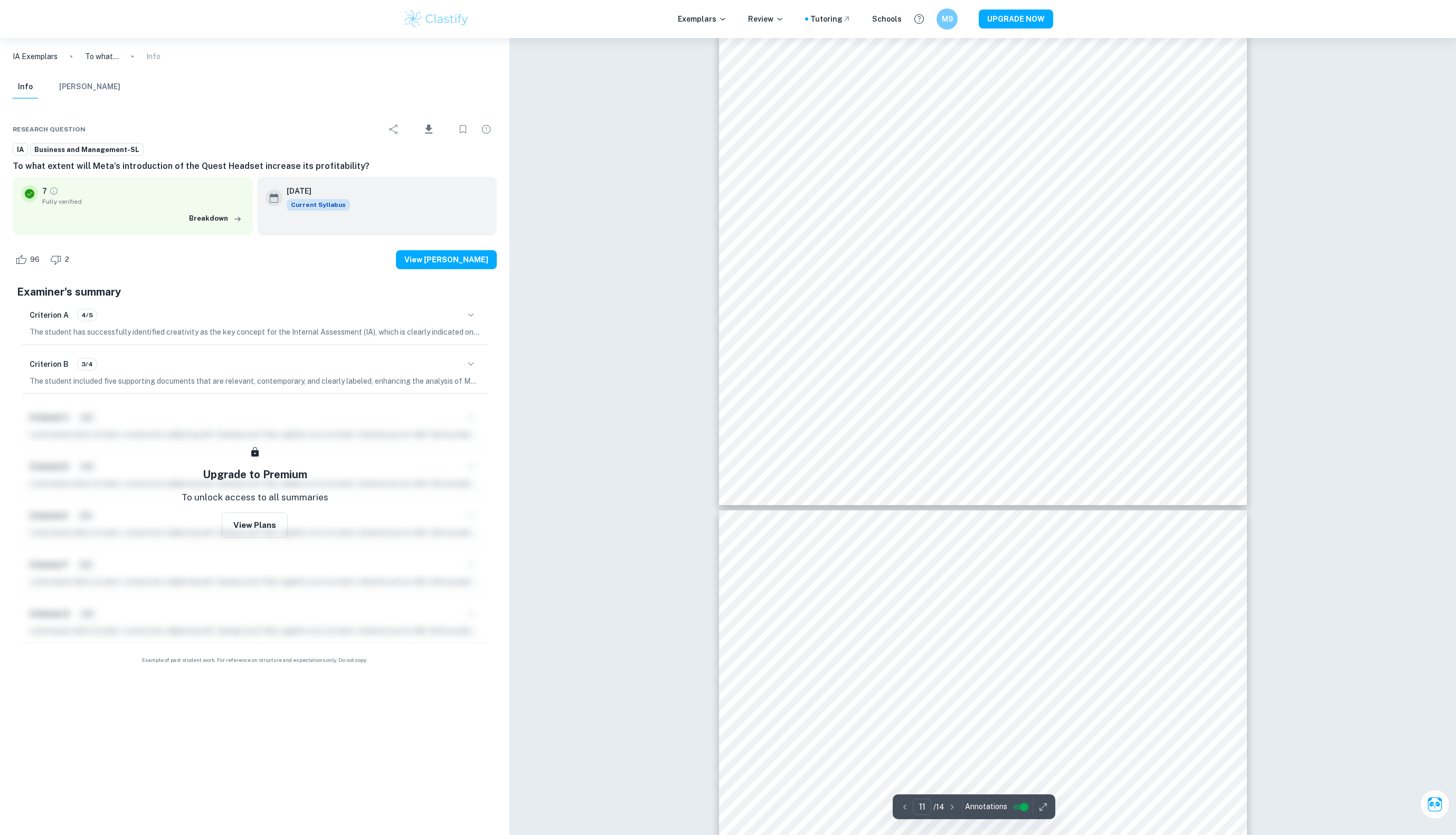
type input "12"
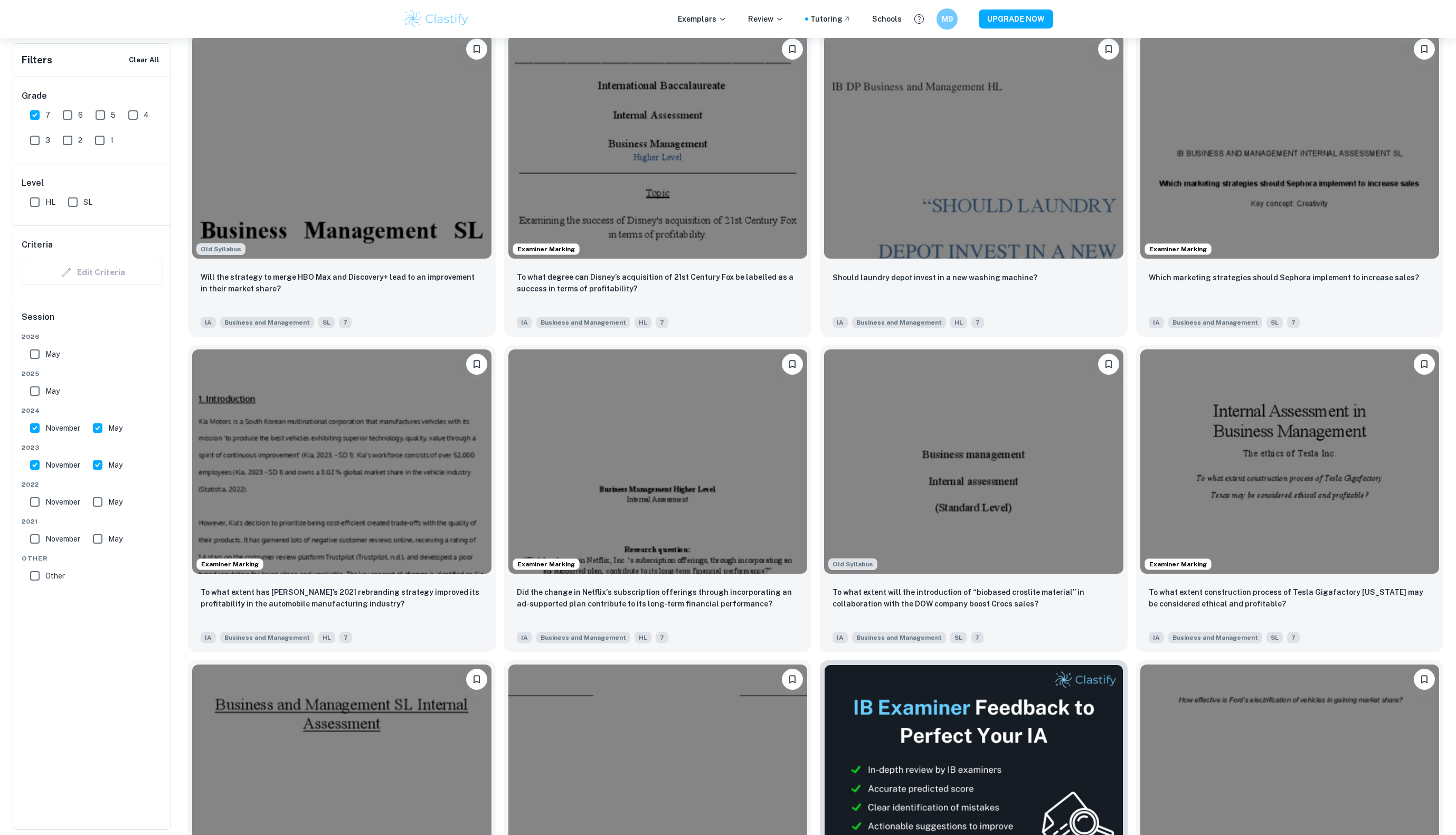
scroll to position [2258, 0]
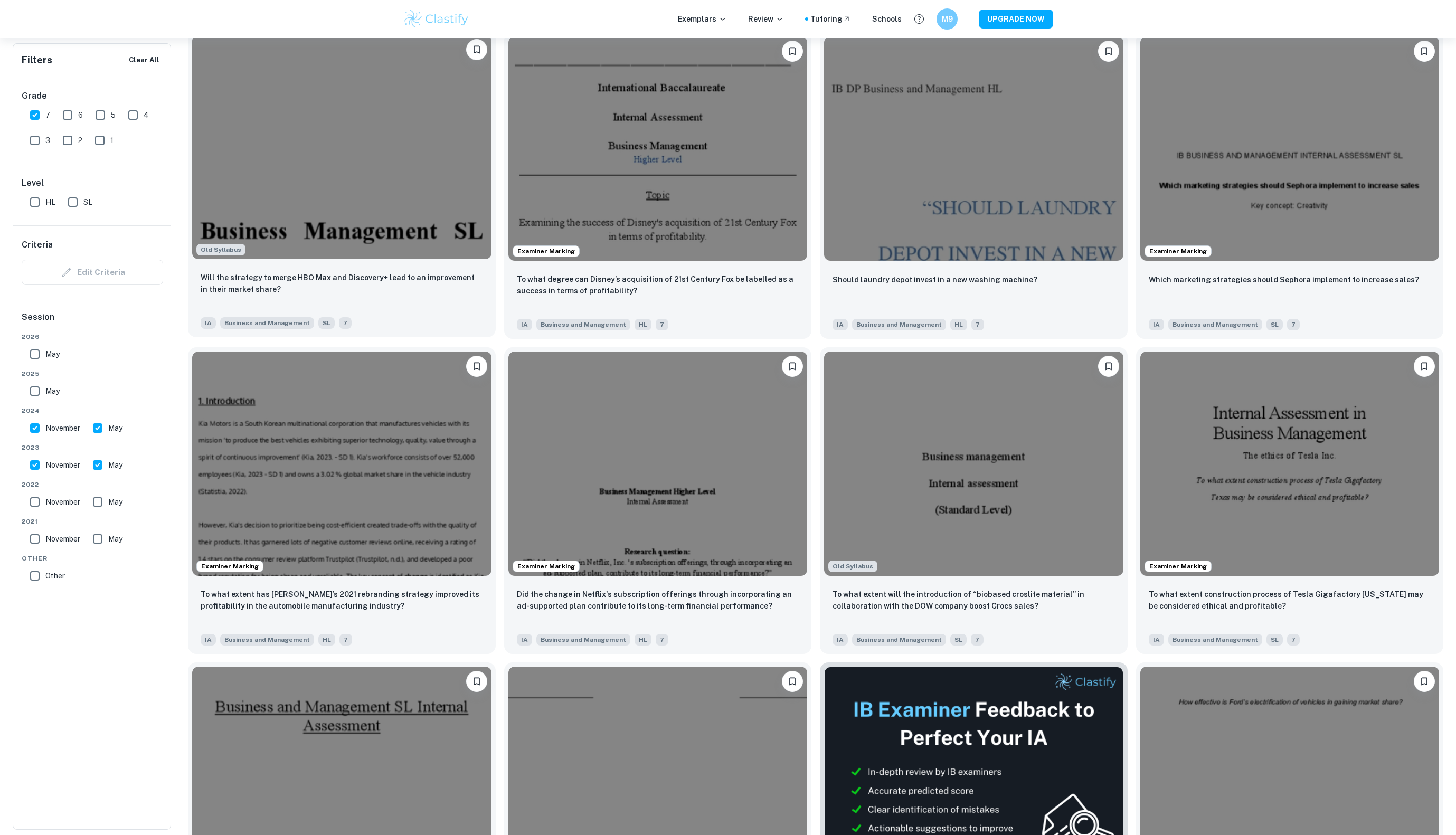
click at [414, 211] on img at bounding box center [342, 147] width 299 height 225
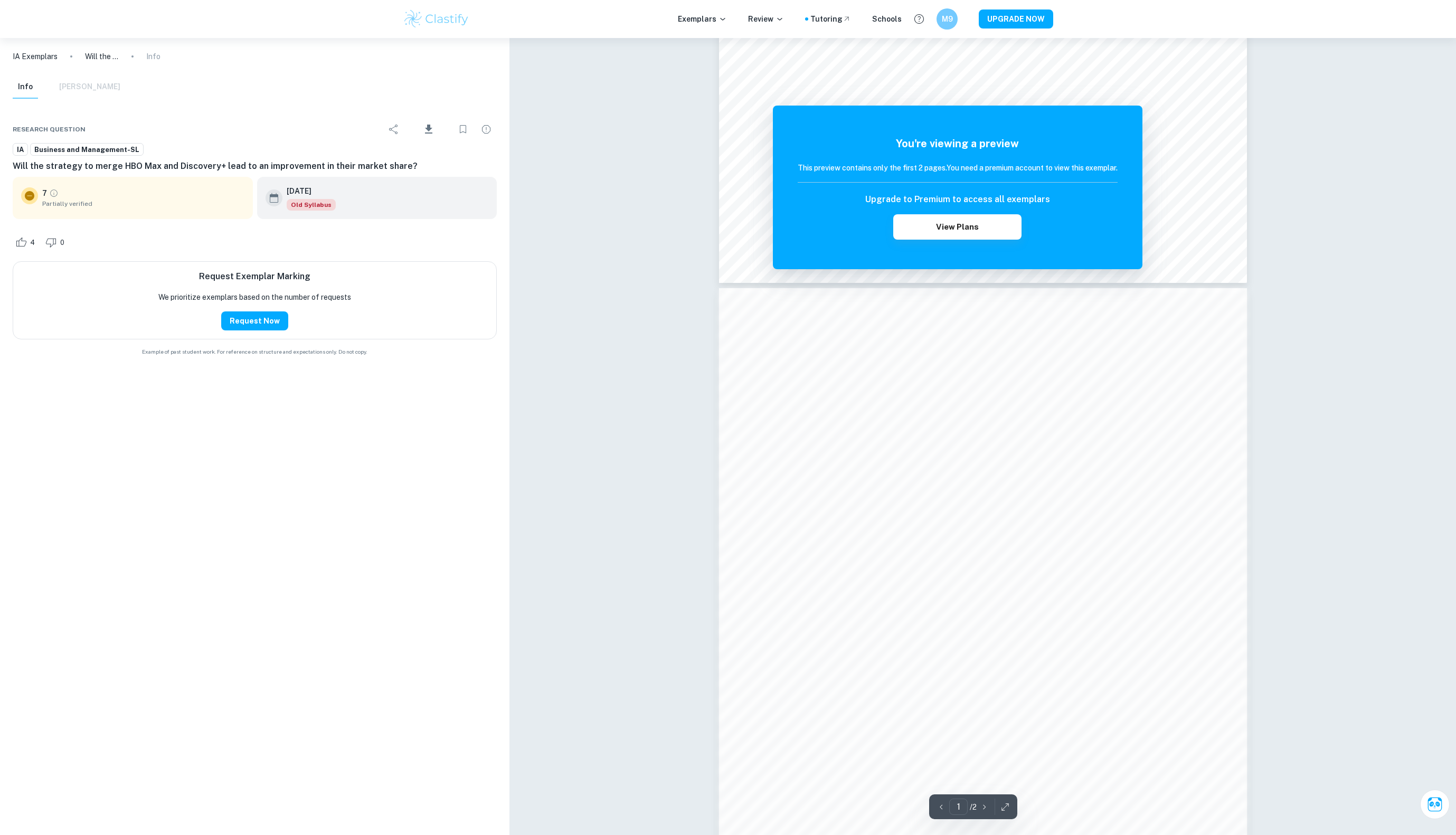
scroll to position [782, 0]
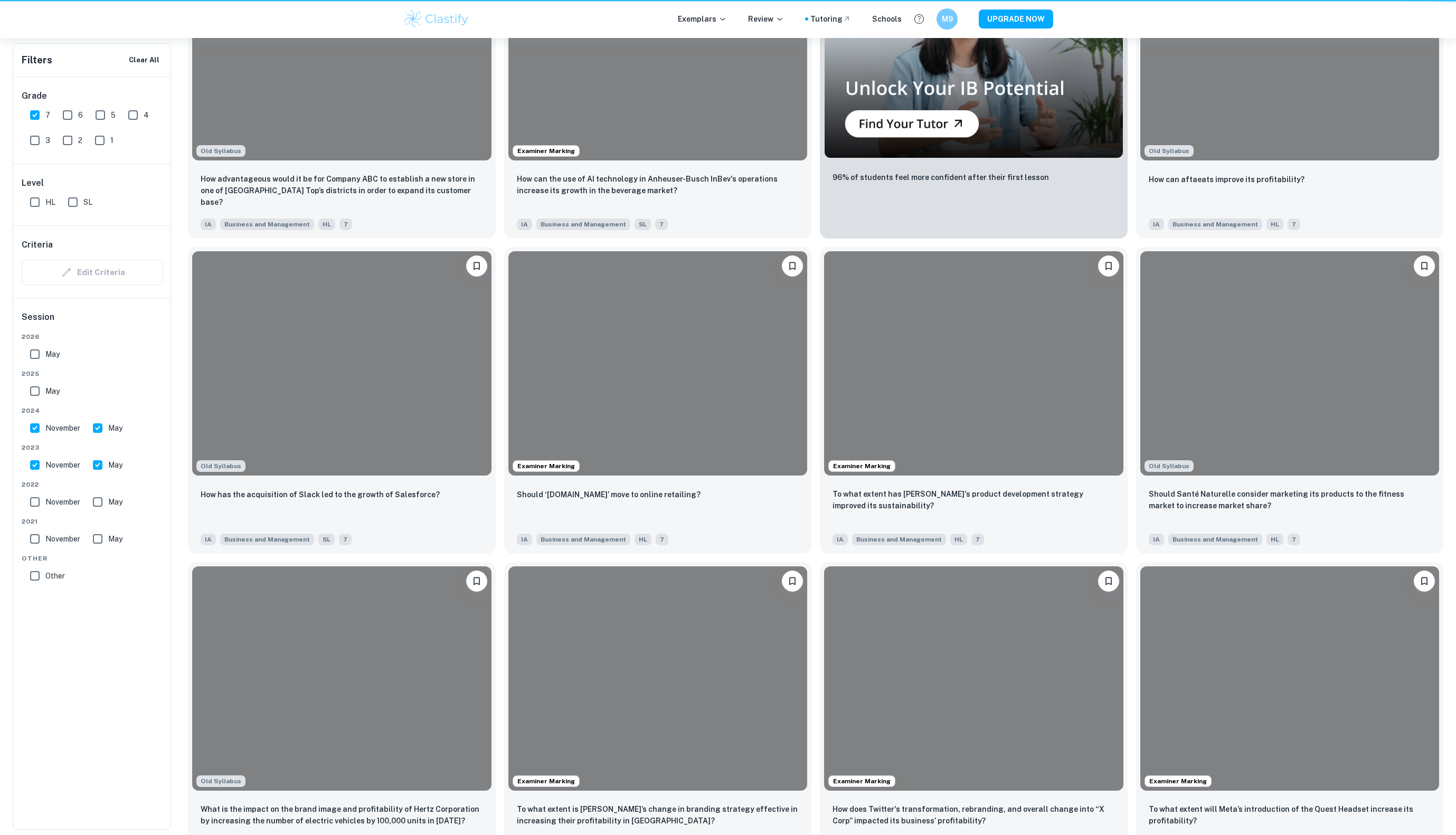
scroll to position [2258, 0]
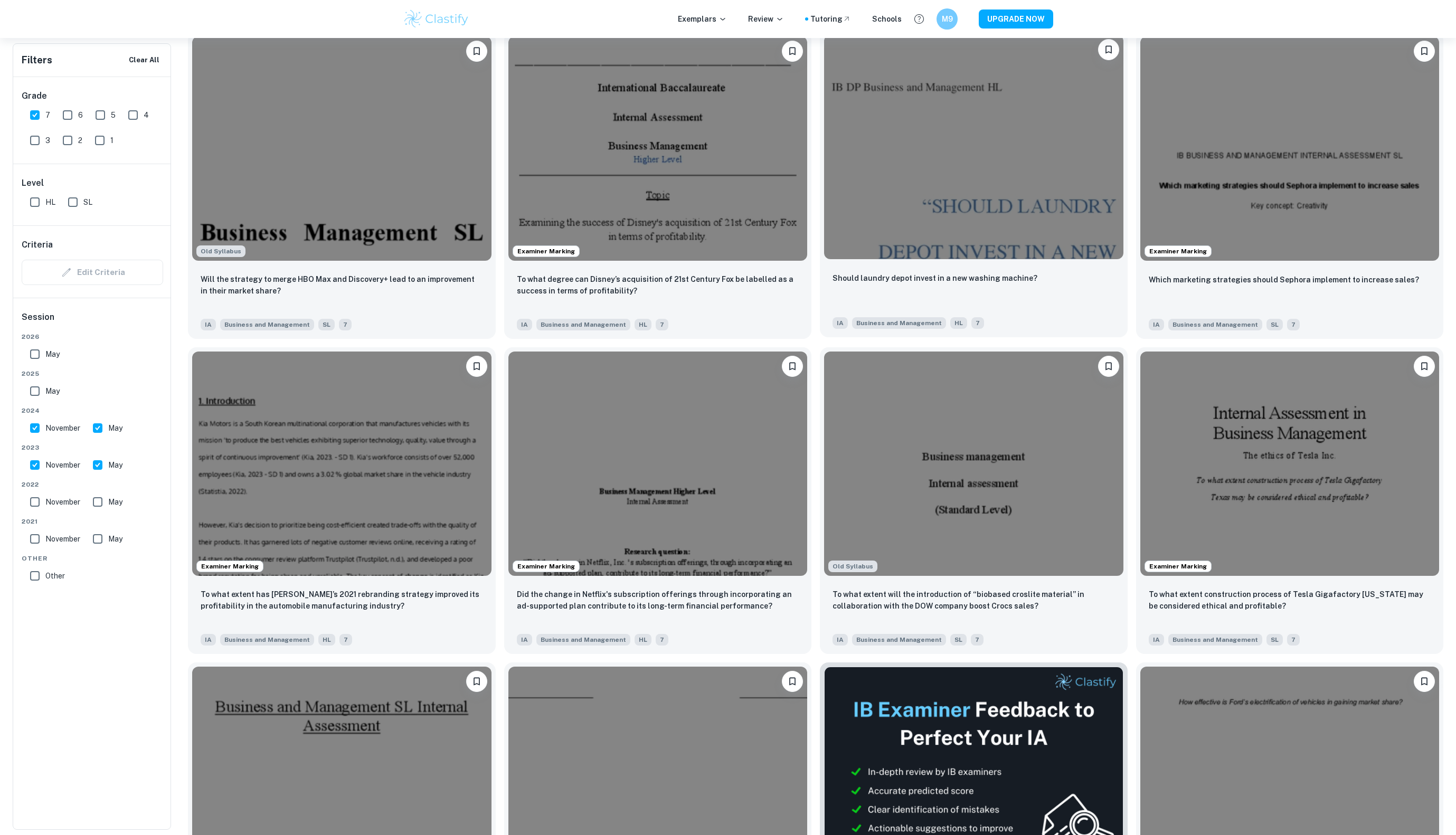
click at [951, 195] on img at bounding box center [974, 147] width 299 height 225
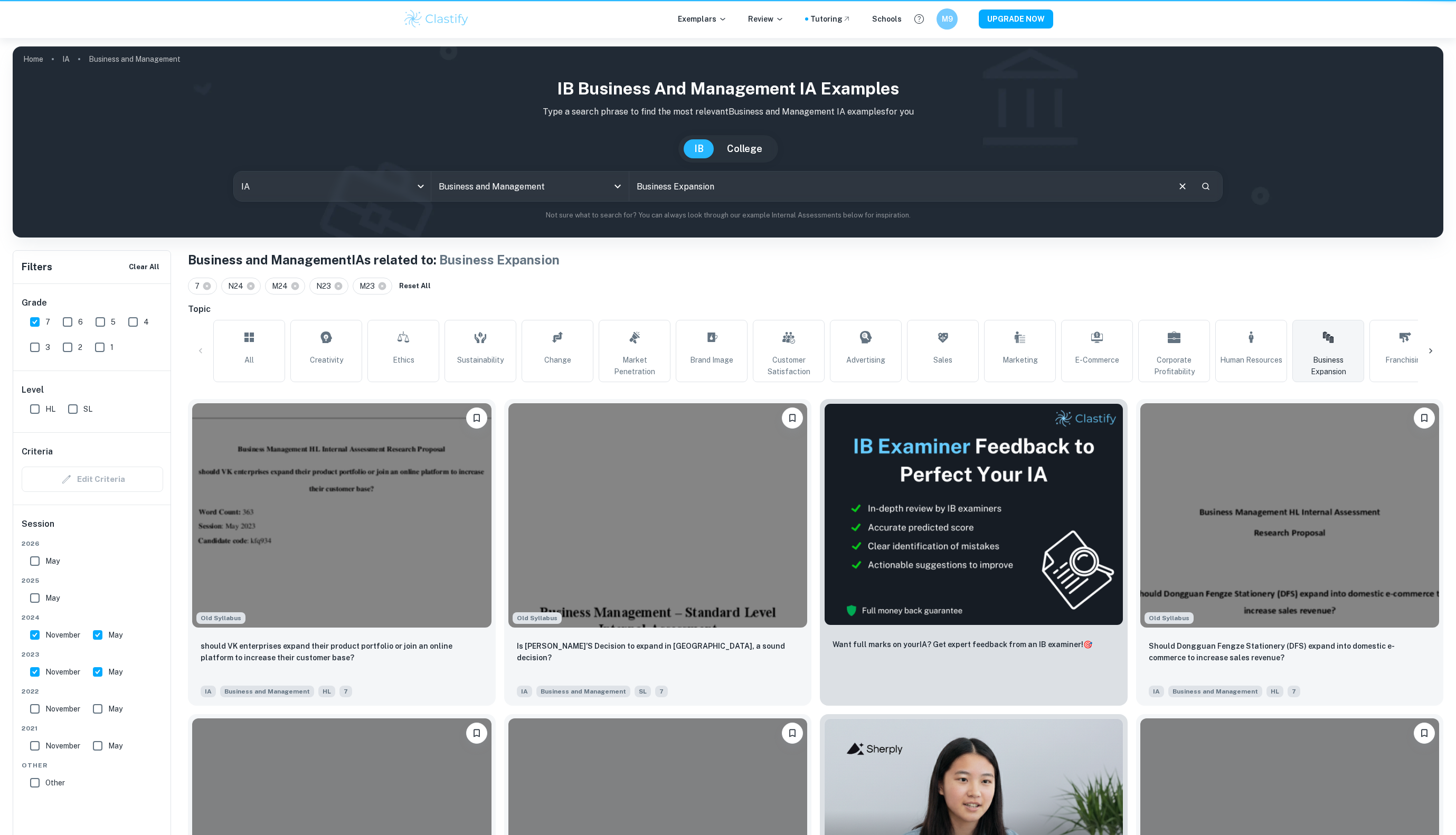
scroll to position [2258, 0]
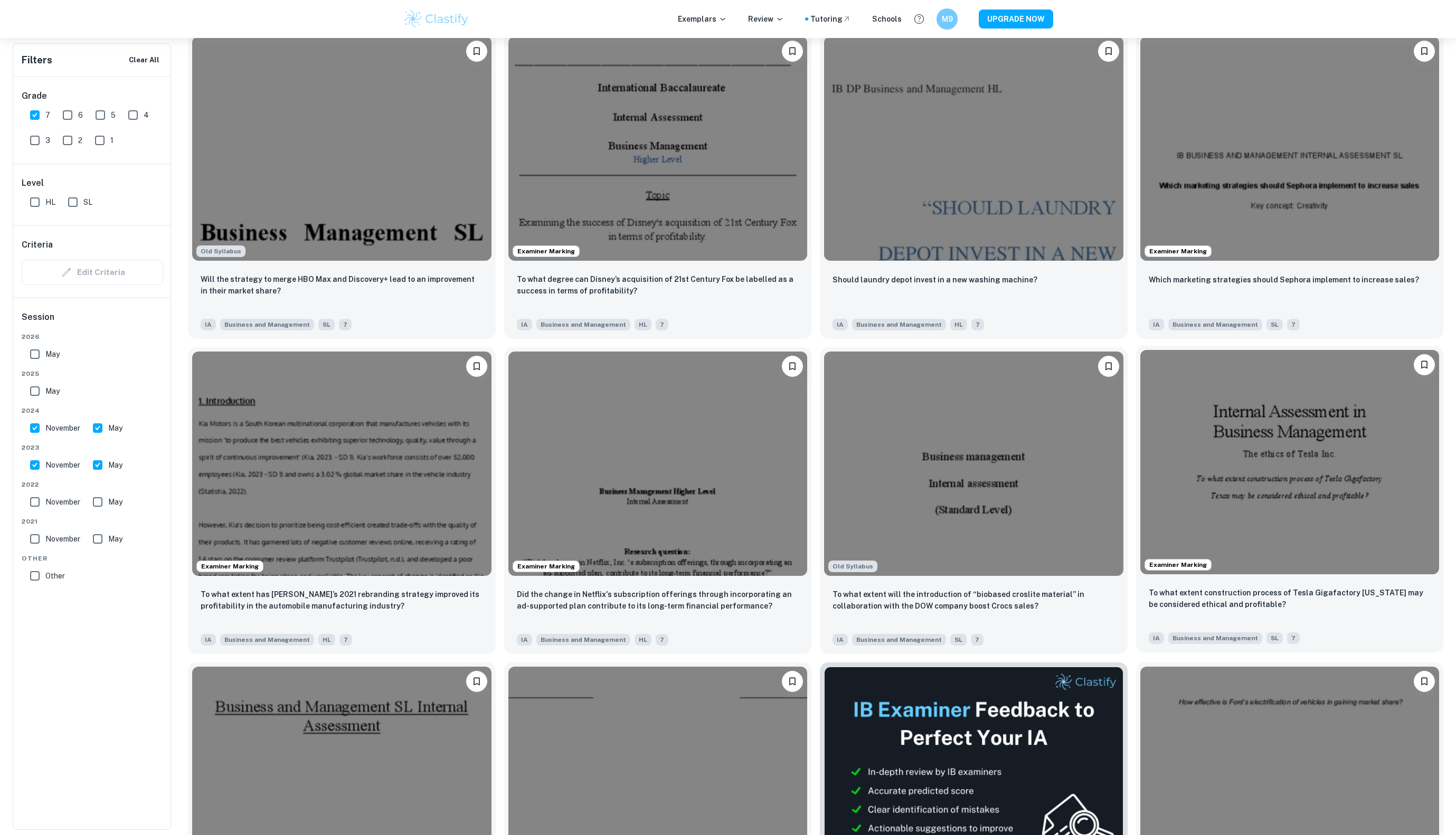
click at [1278, 463] on img at bounding box center [1291, 462] width 299 height 225
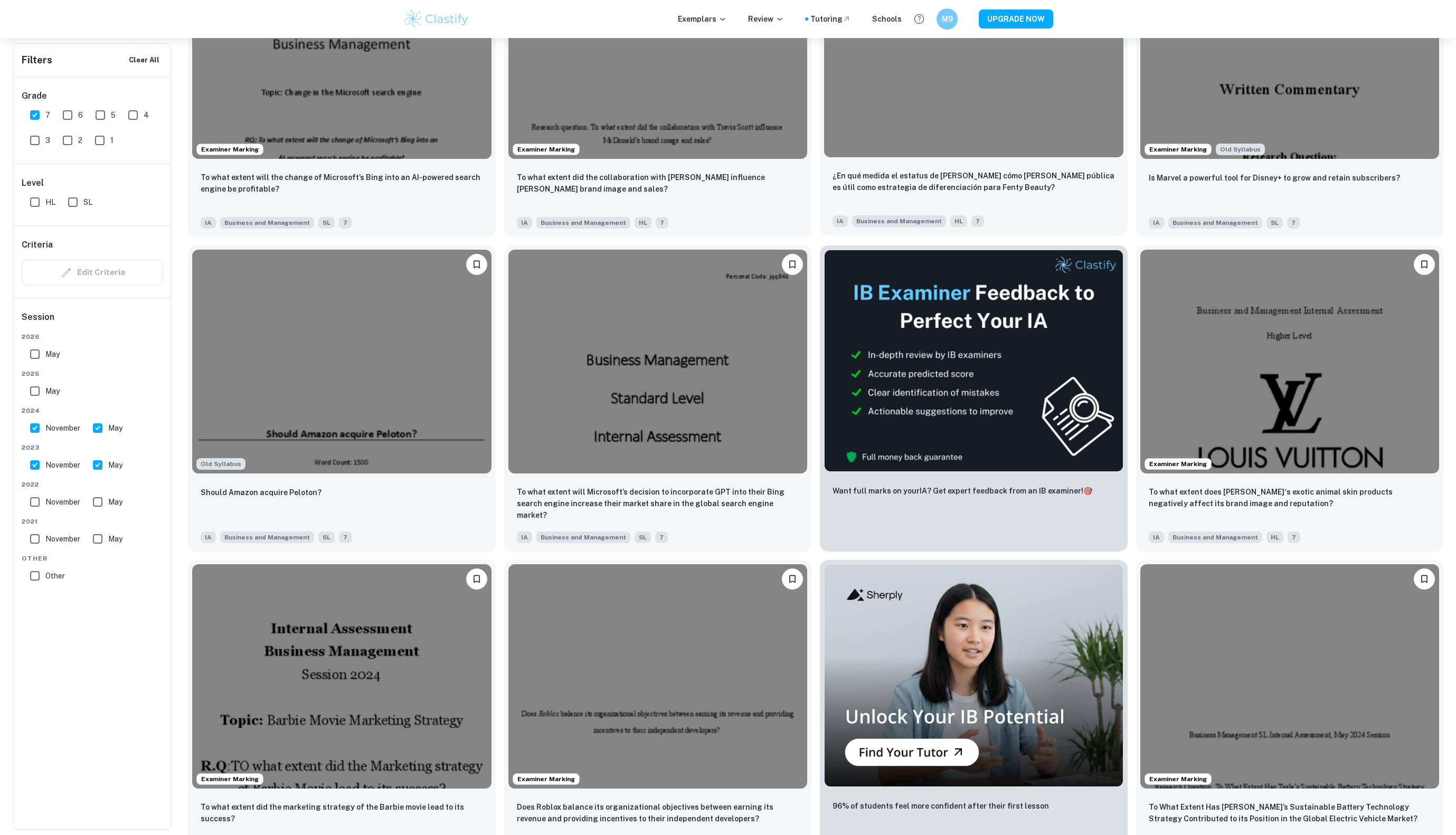
scroll to position [4077, 0]
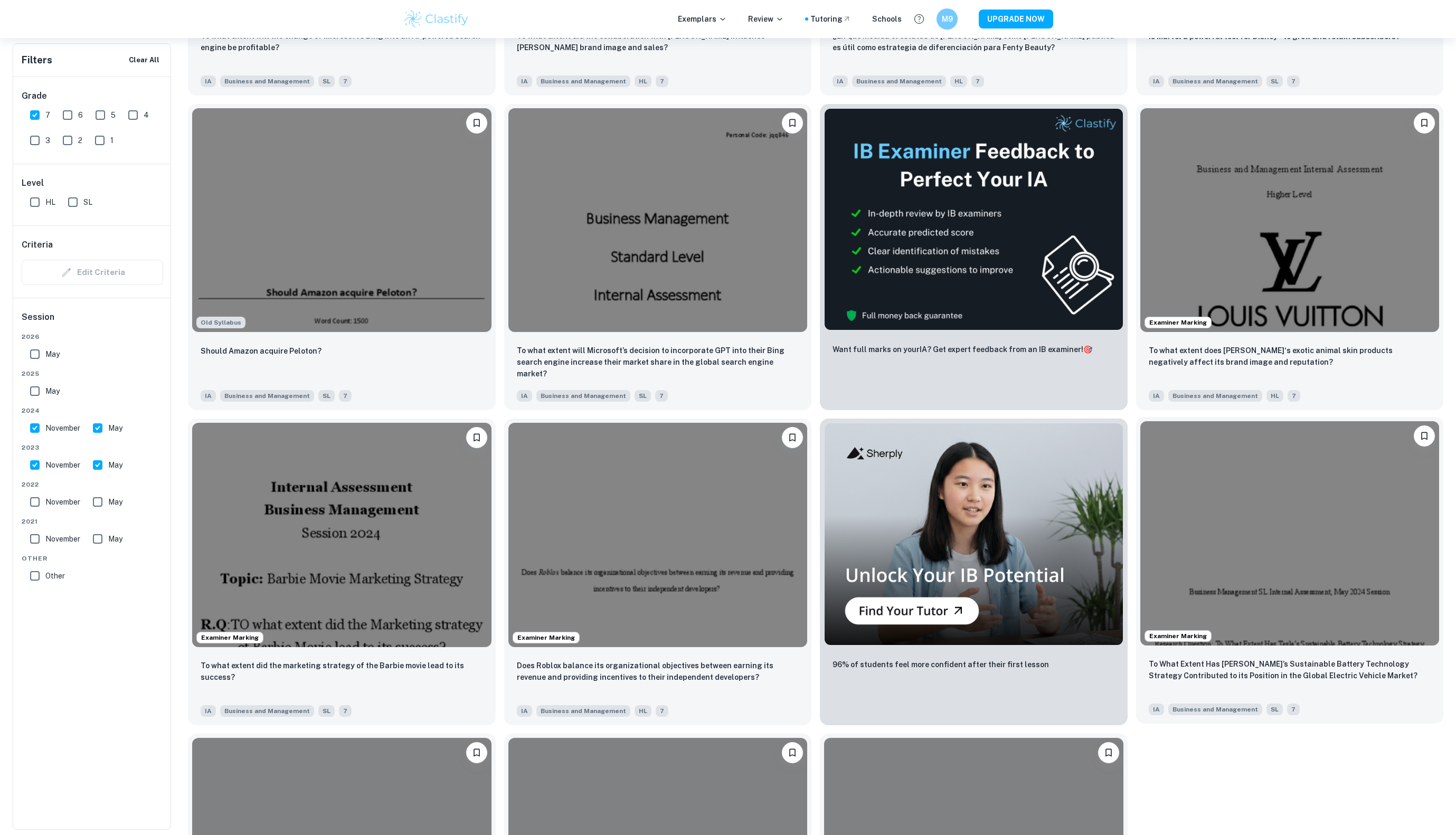
click at [1261, 529] on img at bounding box center [1291, 533] width 299 height 225
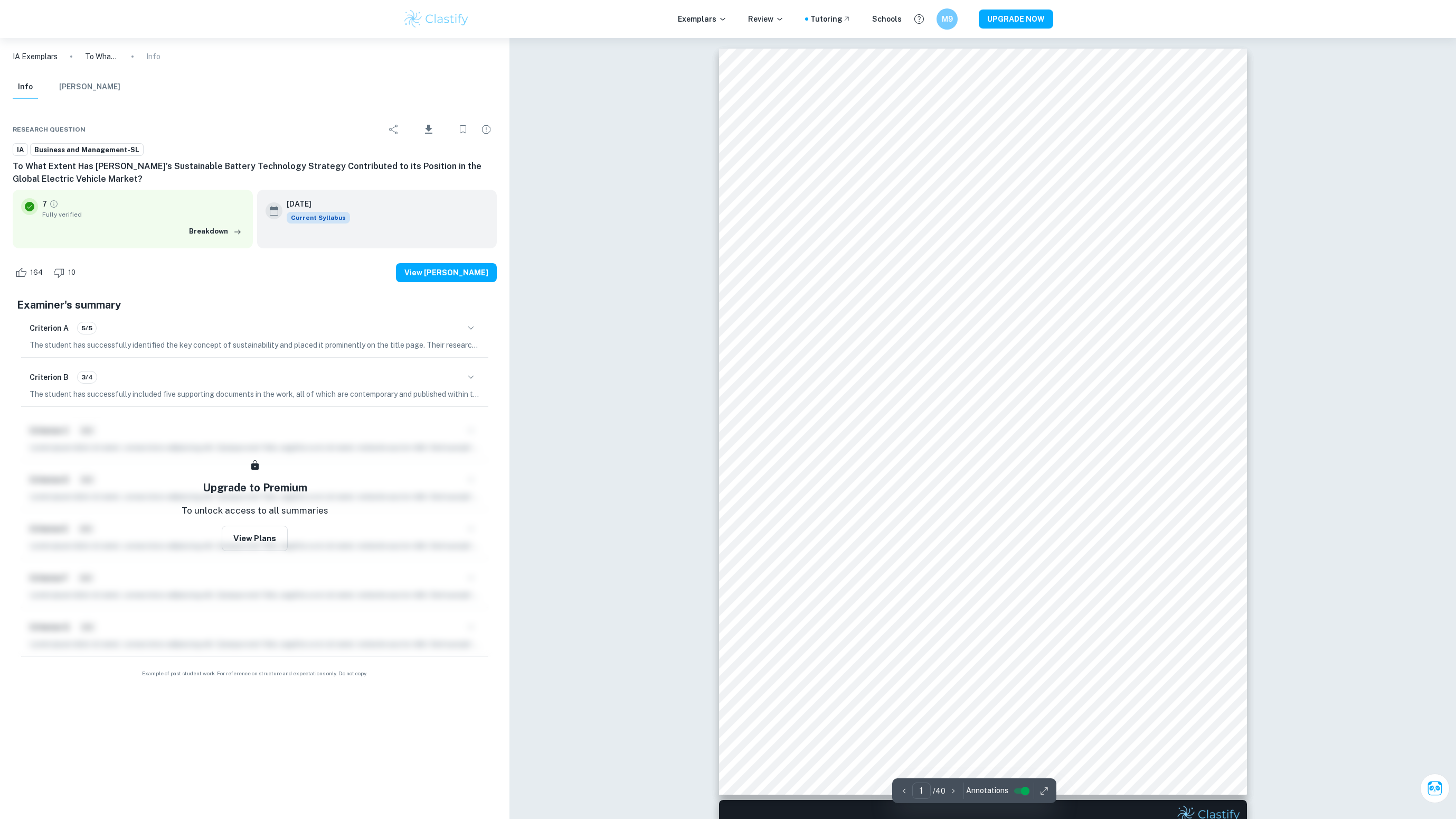
scroll to position [196, 0]
